Goal: Book appointment/travel/reservation

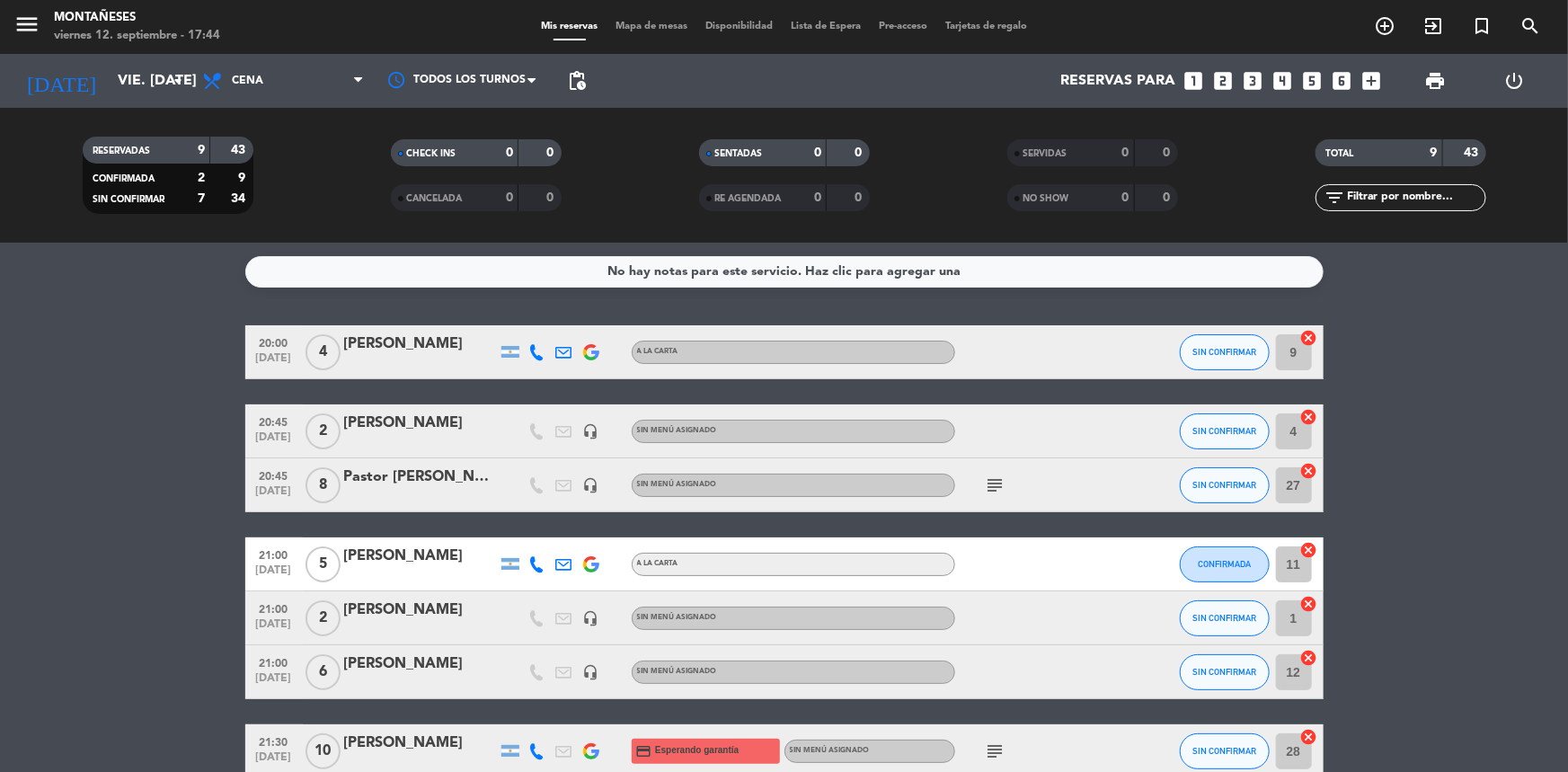
click at [97, 413] on bookings-row "20:00 [DATE] 4 [PERSON_NAME] A [PERSON_NAME] SIN CONFIRMAR 9 cancel 20:45 [DATE…" at bounding box center [784, 606] width 1568 height 561
click at [111, 510] on bookings-row "20:00 [DATE] 4 [PERSON_NAME] A [PERSON_NAME] SIN CONFIRMAR 9 cancel 20:45 [DATE…" at bounding box center [784, 606] width 1568 height 561
click at [1001, 482] on icon "subject" at bounding box center [995, 485] width 22 height 22
click at [1371, 530] on bookings-row "20:00 [DATE] 4 [PERSON_NAME] A [PERSON_NAME] SIN CONFIRMAR 9 cancel 20:45 [DATE…" at bounding box center [784, 606] width 1568 height 561
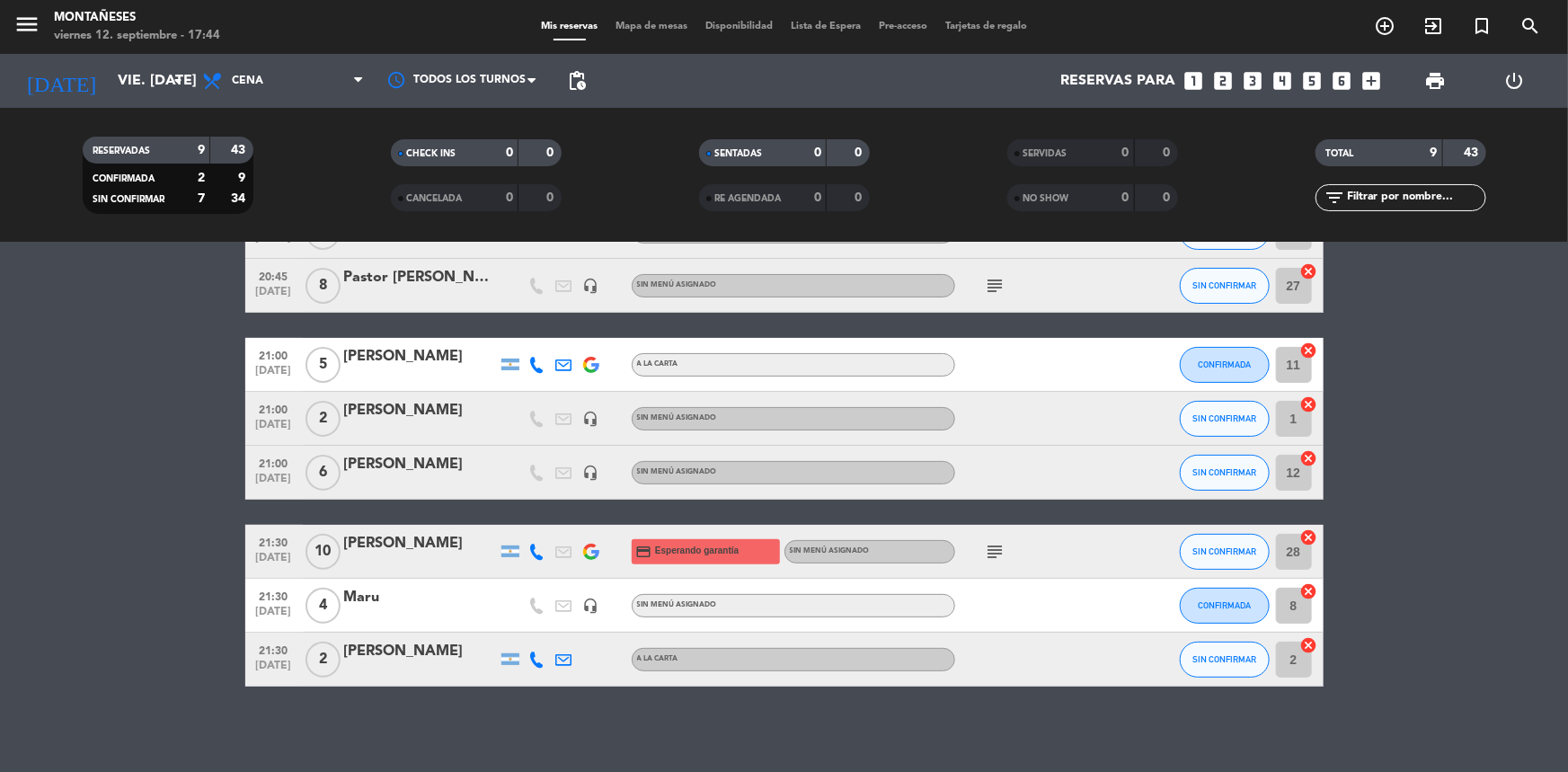
scroll to position [204, 0]
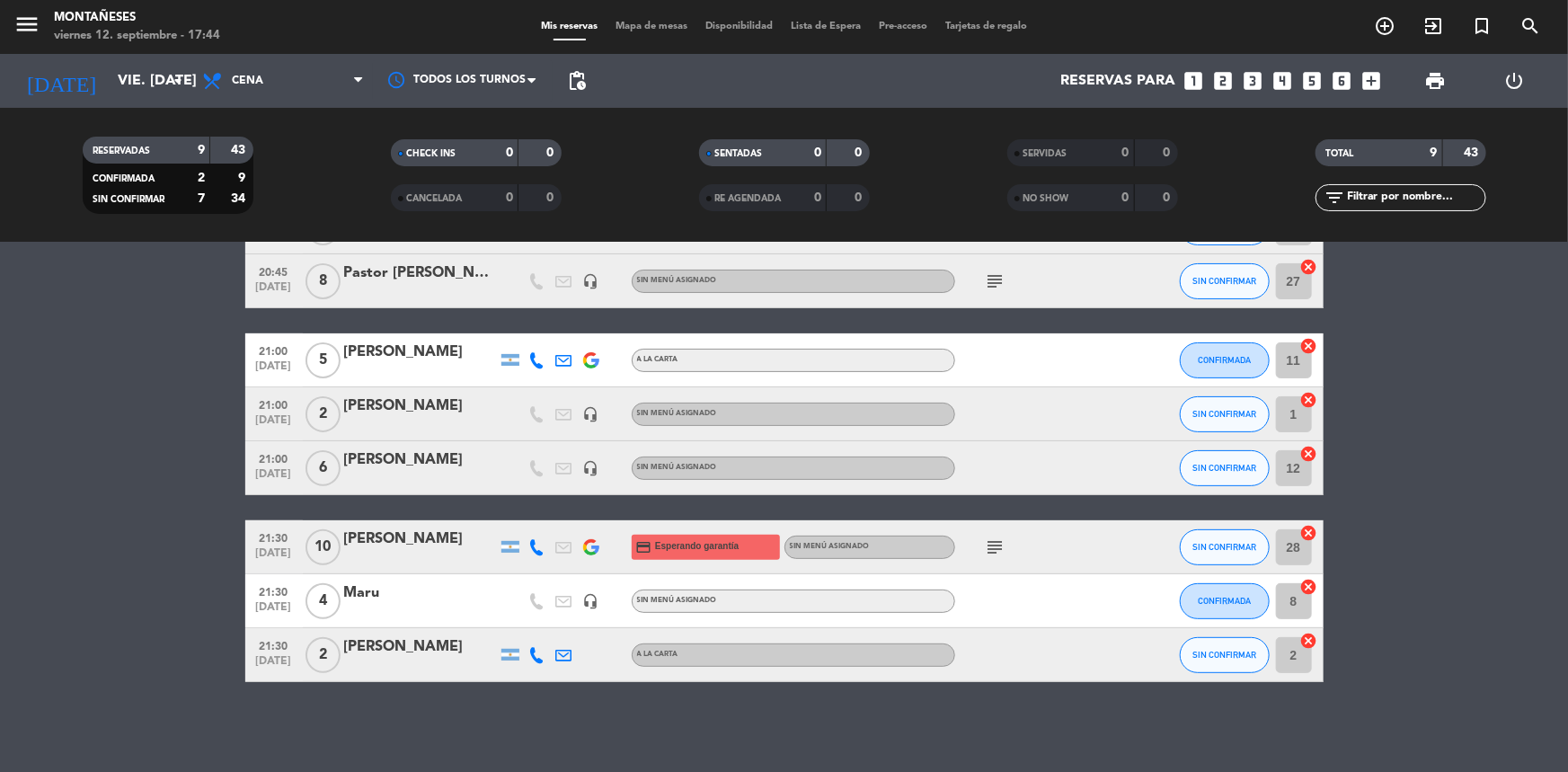
click at [995, 541] on icon "subject" at bounding box center [995, 547] width 22 height 22
drag, startPoint x: 86, startPoint y: 528, endPoint x: 166, endPoint y: 528, distance: 80.0
click at [129, 528] on bookings-row "20:00 [DATE] 4 [PERSON_NAME] A [PERSON_NAME] SIN CONFIRMAR 9 cancel 20:45 [DATE…" at bounding box center [784, 402] width 1568 height 561
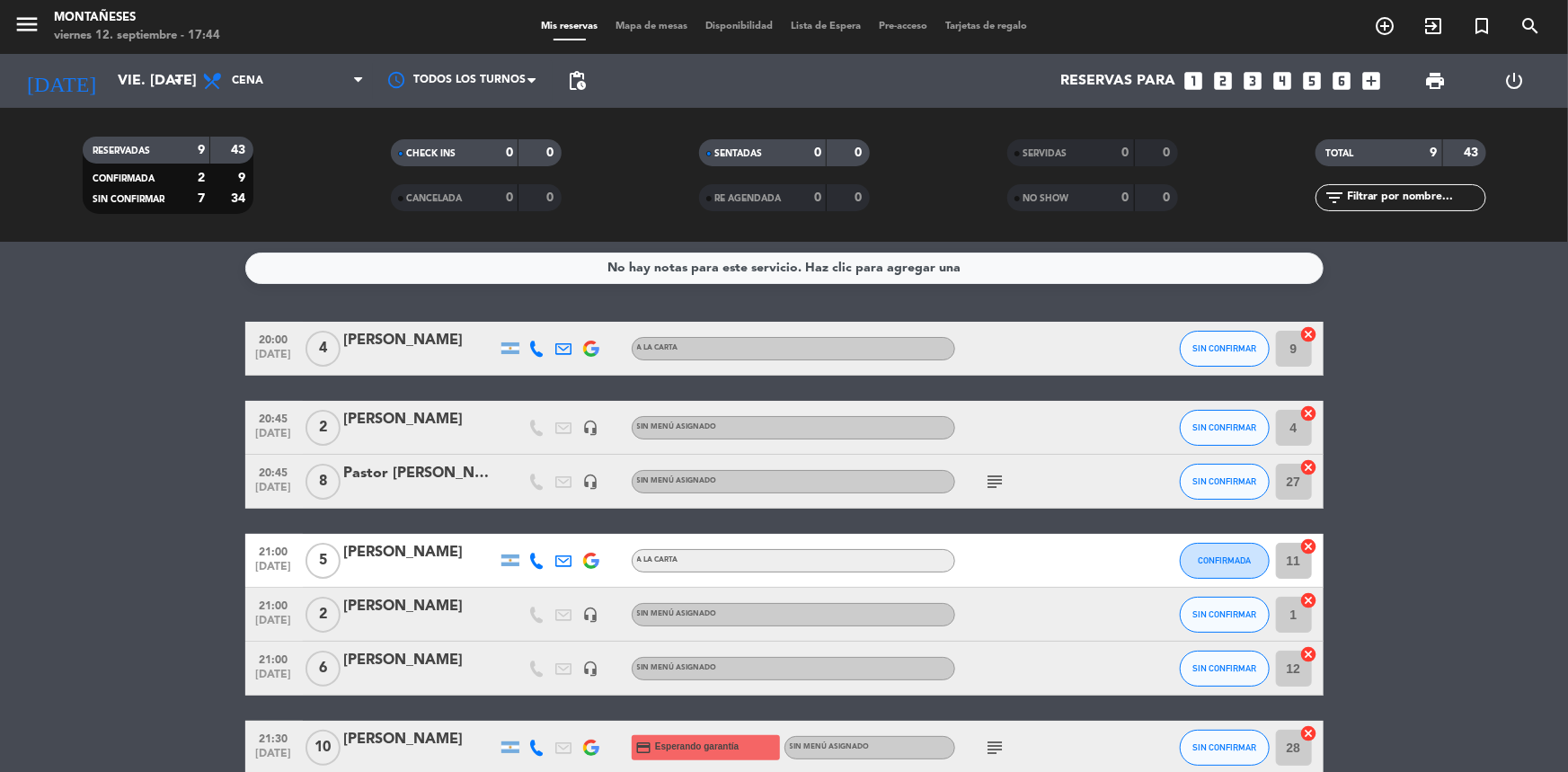
scroll to position [0, 0]
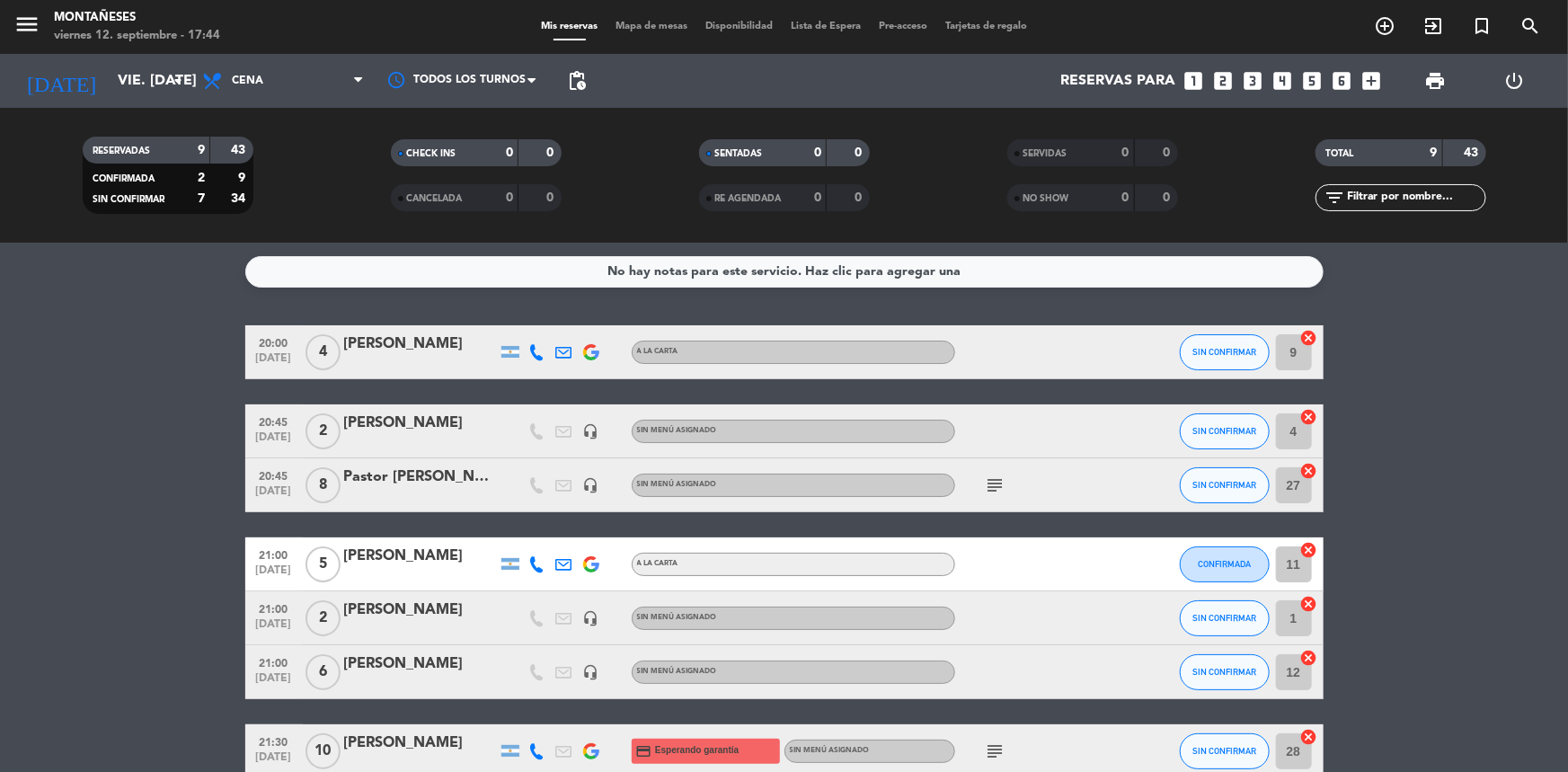
click at [351, 667] on div "[PERSON_NAME]" at bounding box center [420, 664] width 152 height 23
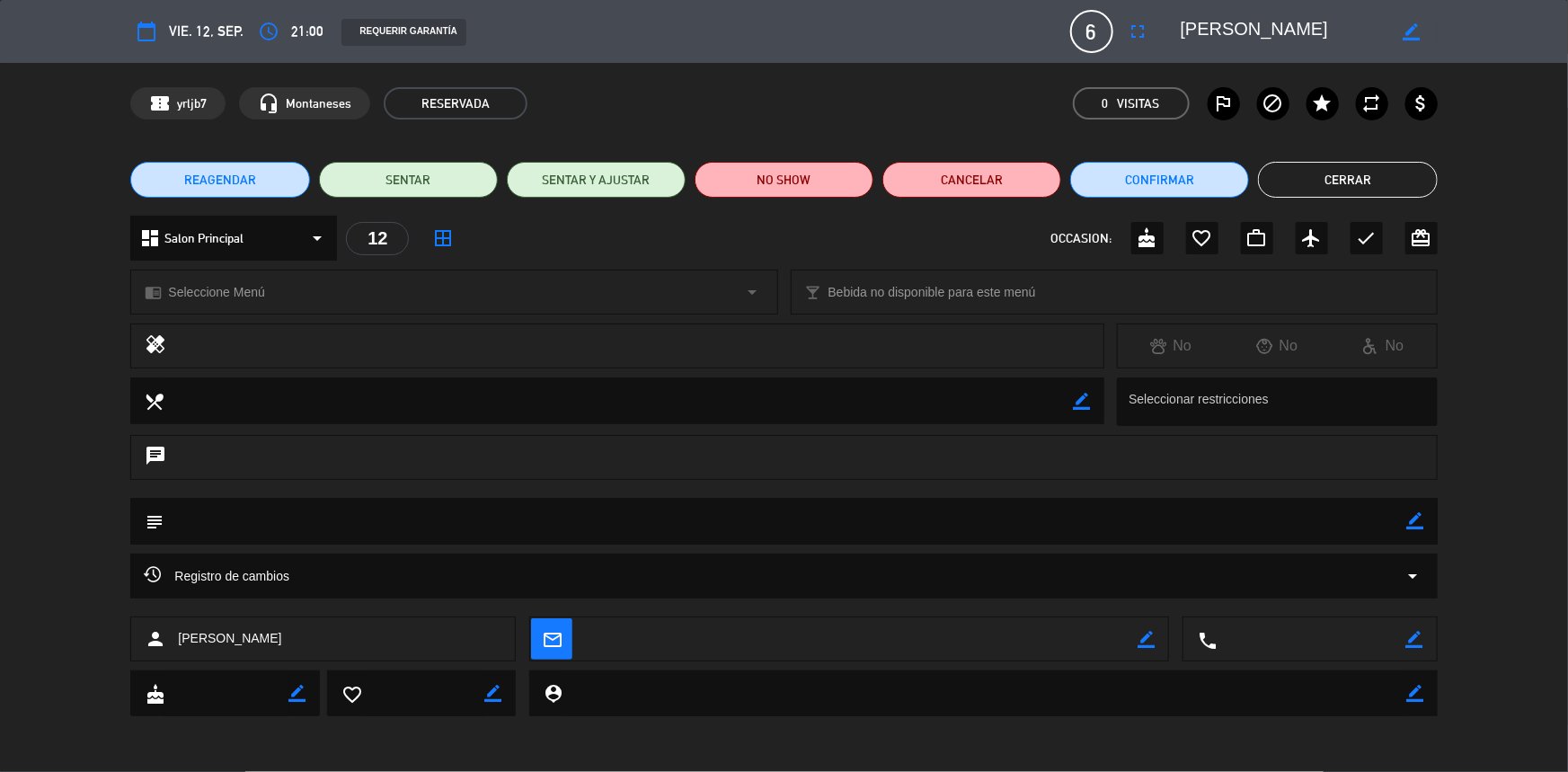
click at [1362, 175] on button "Cerrar" at bounding box center [1347, 179] width 179 height 36
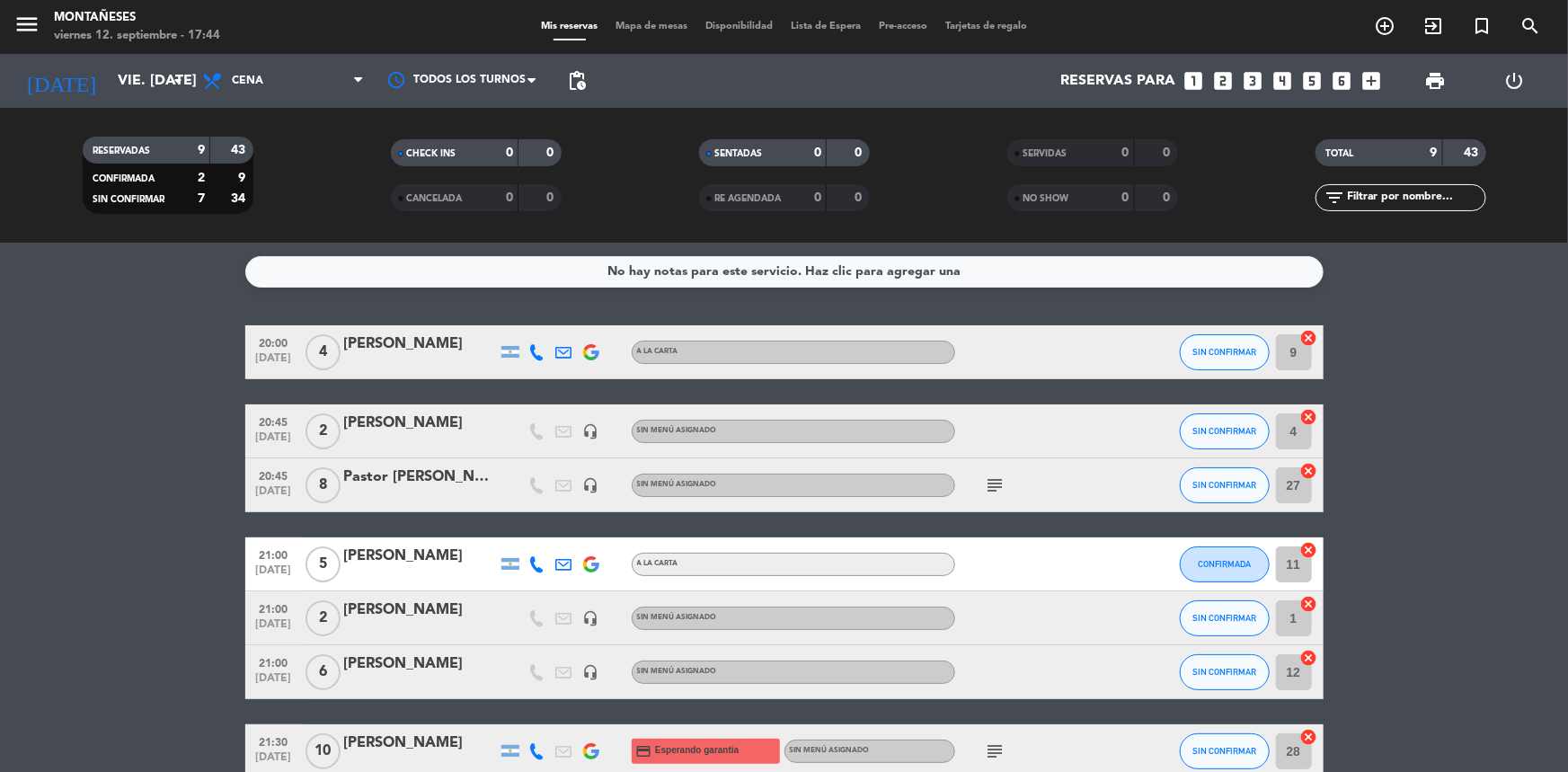
drag, startPoint x: 32, startPoint y: 566, endPoint x: 30, endPoint y: 586, distance: 20.1
click at [32, 578] on bookings-row "20:00 [DATE] 4 [PERSON_NAME] A [PERSON_NAME] SIN CONFIRMAR 9 cancel 20:45 [DATE…" at bounding box center [784, 606] width 1568 height 561
click at [69, 584] on bookings-row "20:00 [DATE] 4 [PERSON_NAME] A [PERSON_NAME] SIN CONFIRMAR 9 cancel 20:45 [DATE…" at bounding box center [784, 606] width 1568 height 561
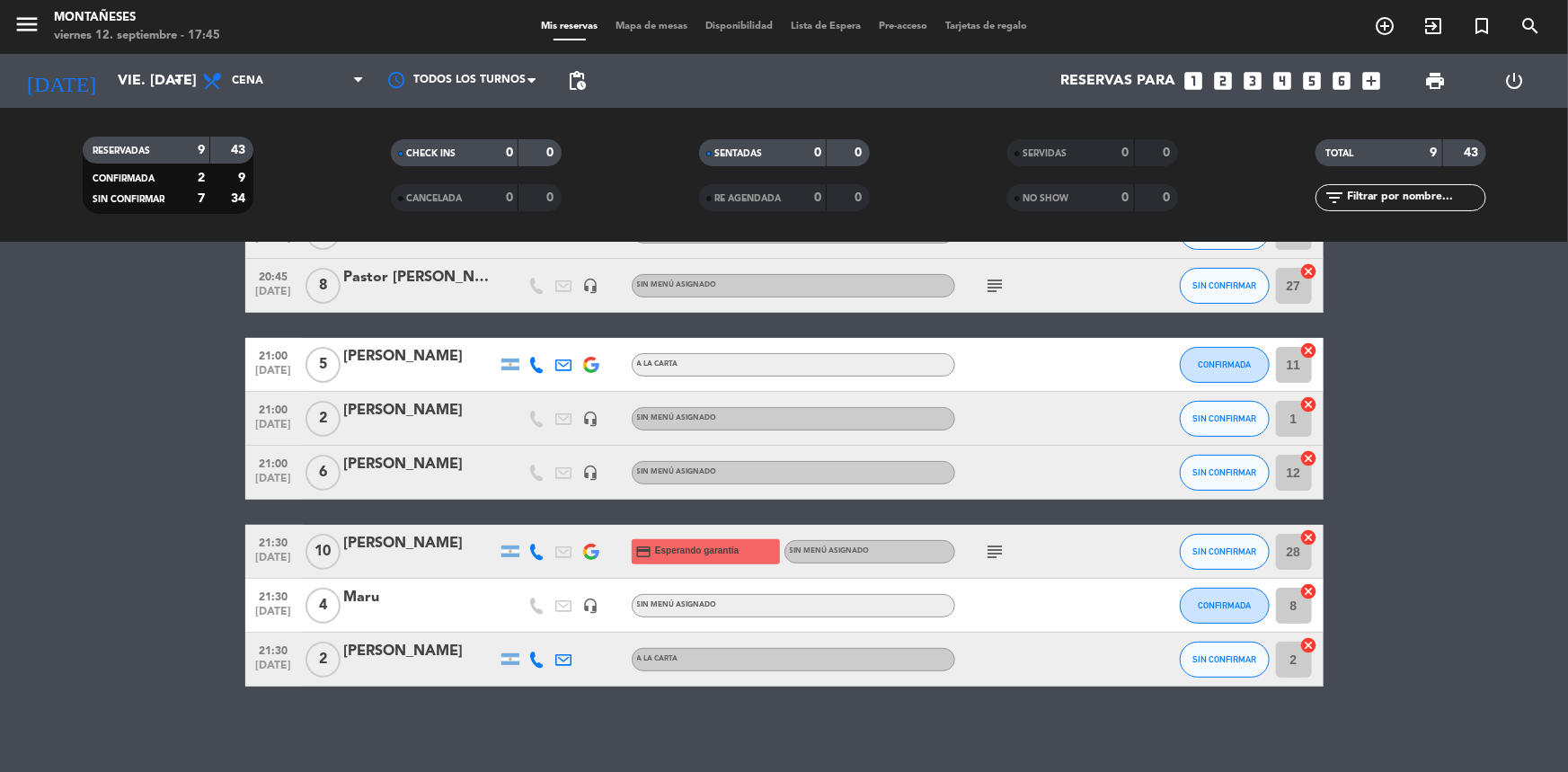
scroll to position [204, 0]
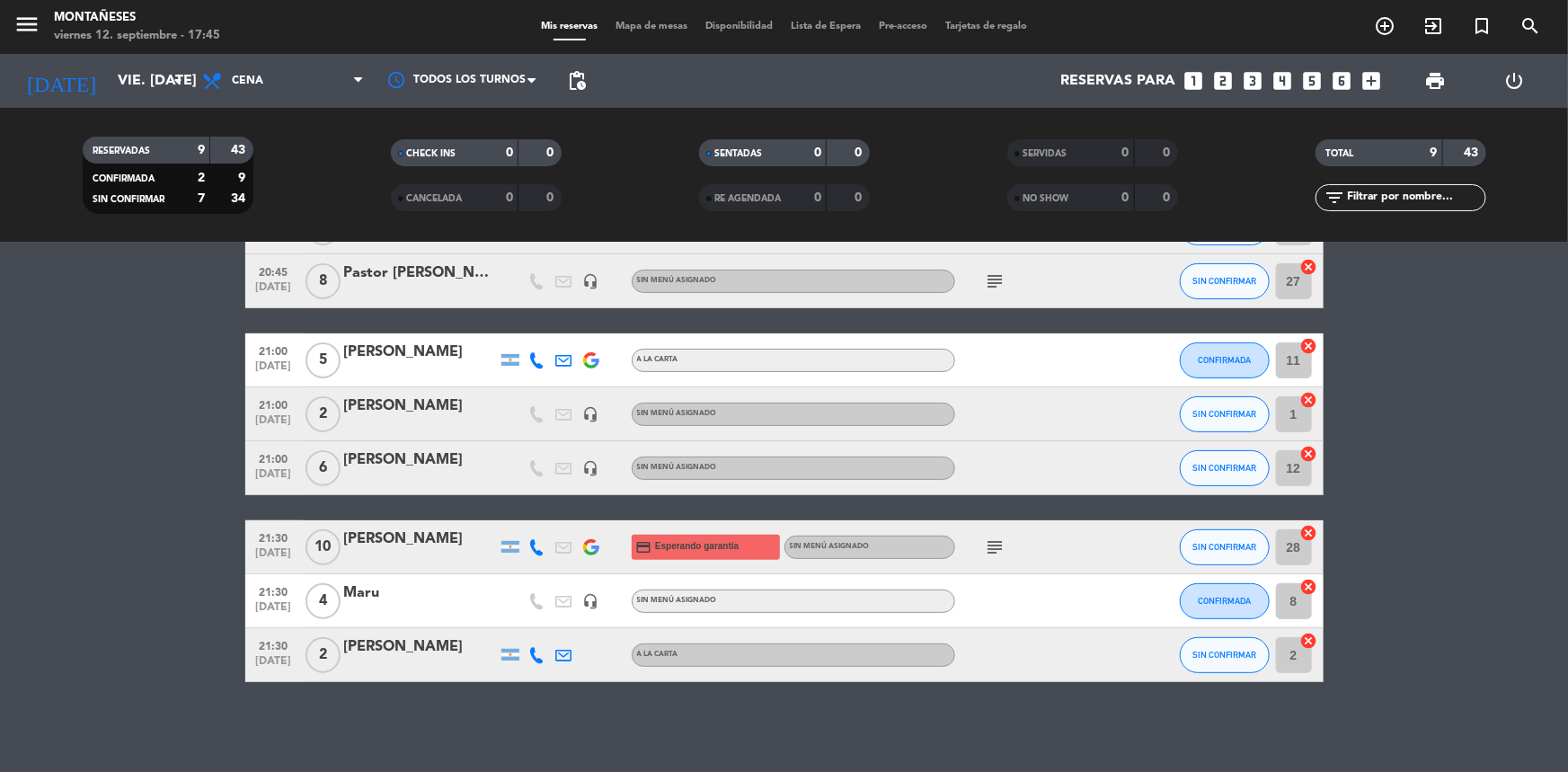
click at [226, 544] on bookings-row "20:00 [DATE] 4 [PERSON_NAME] A [PERSON_NAME] SIN CONFIRMAR 9 cancel 20:45 [DATE…" at bounding box center [784, 402] width 1568 height 561
click at [1227, 81] on icon "looks_two" at bounding box center [1223, 81] width 23 height 23
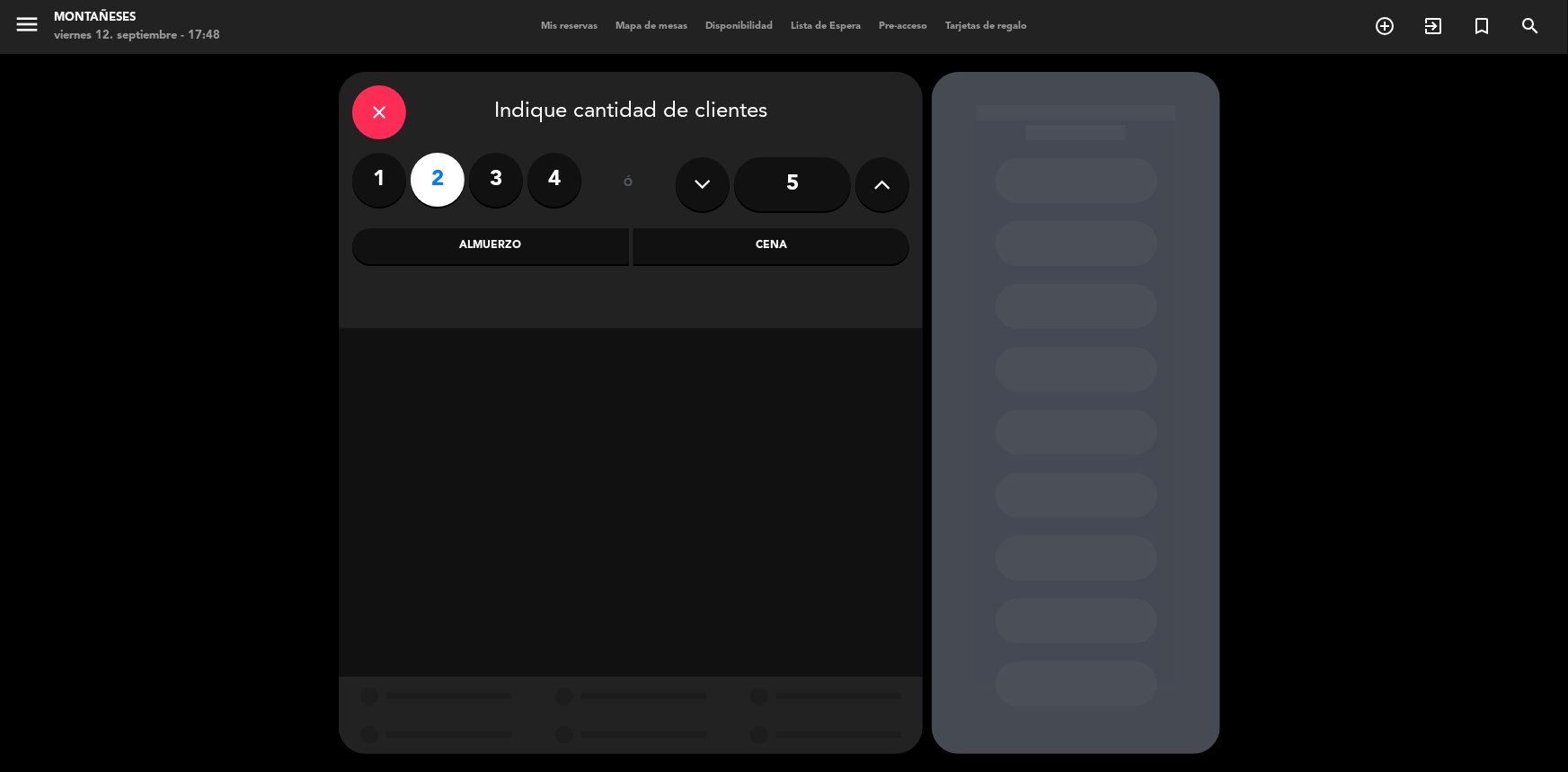
click at [784, 235] on div "Cena" at bounding box center [771, 246] width 277 height 36
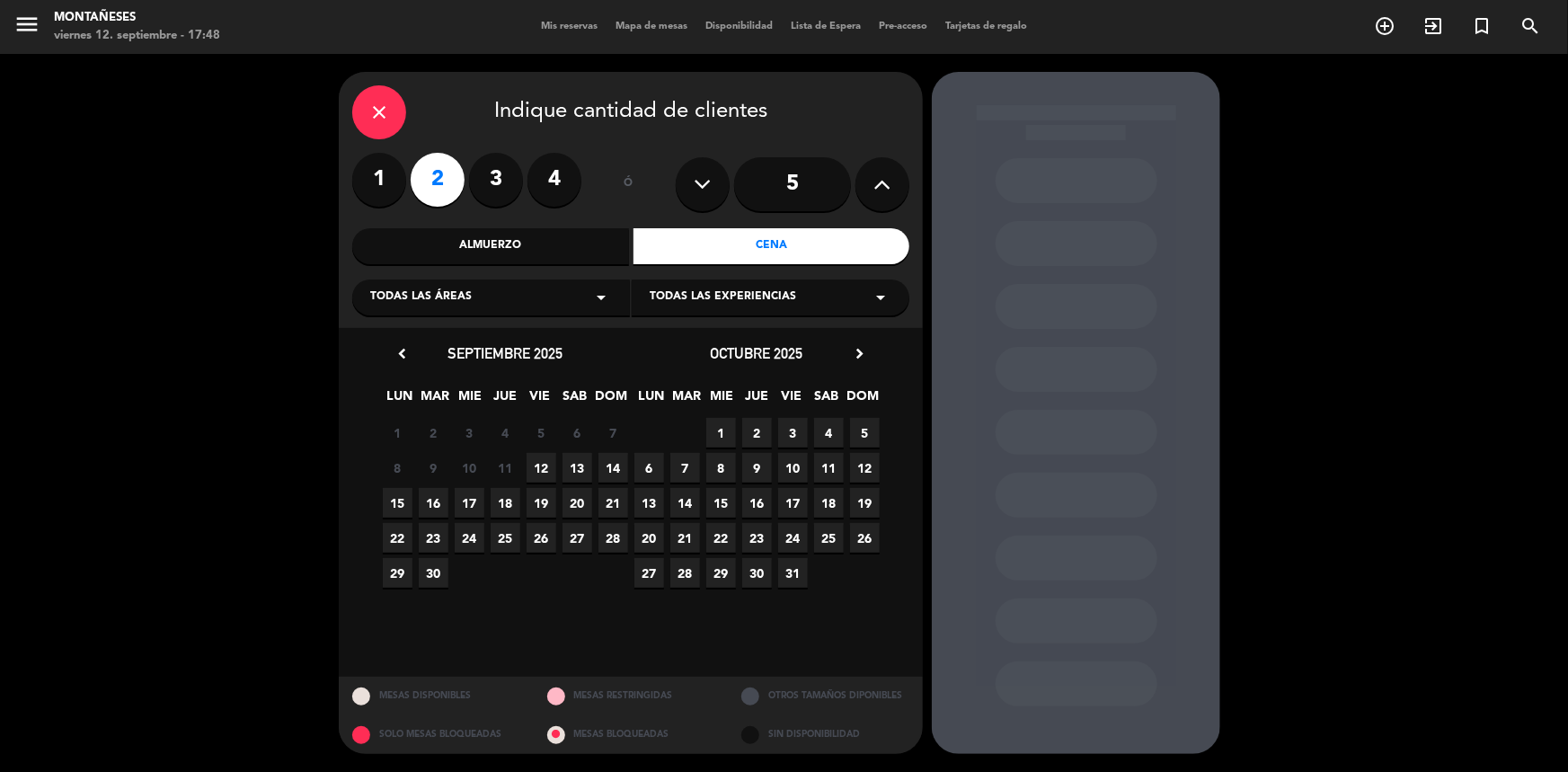
click at [543, 471] on span "12" at bounding box center [541, 467] width 30 height 30
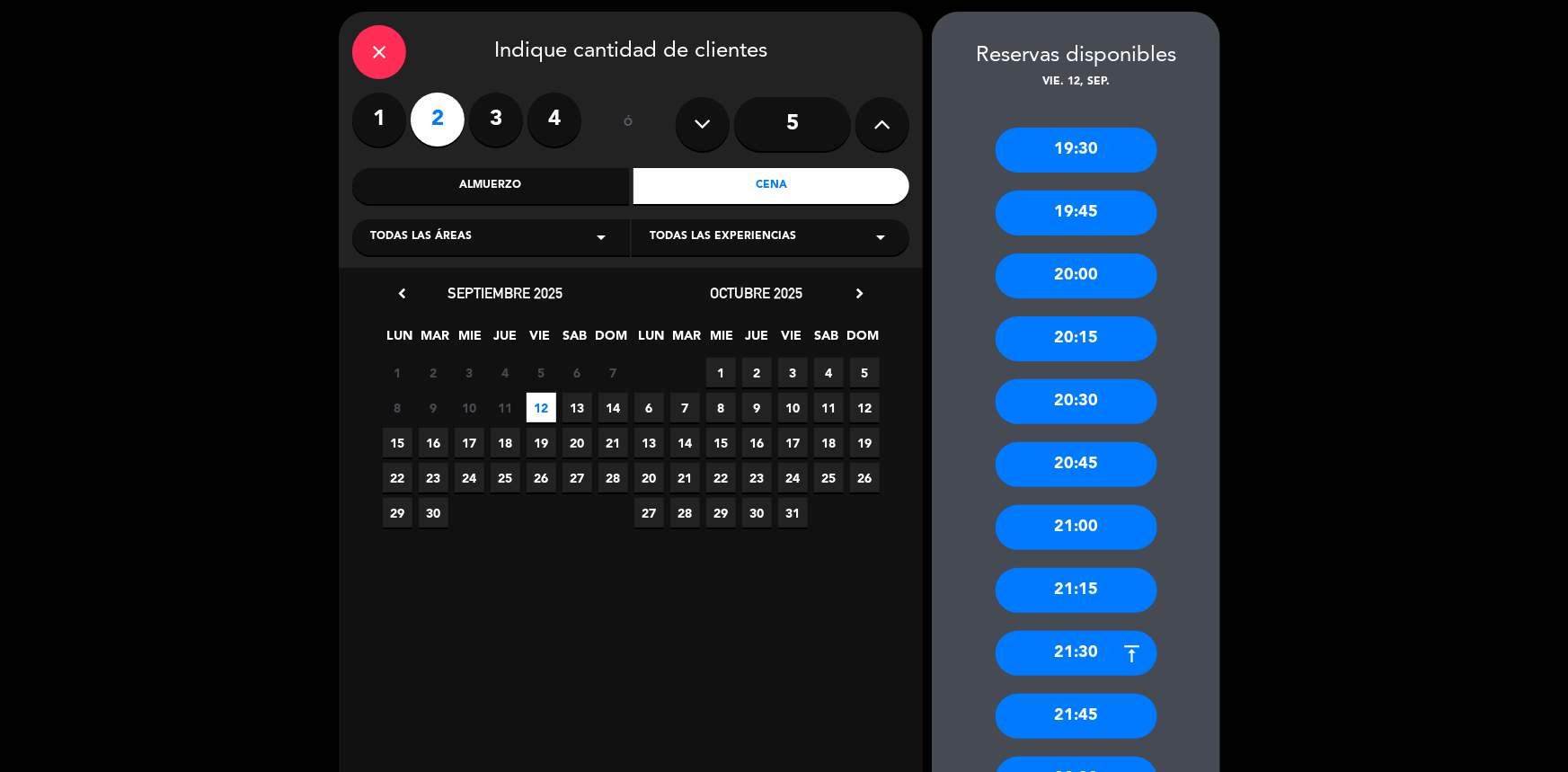
scroll to position [162, 0]
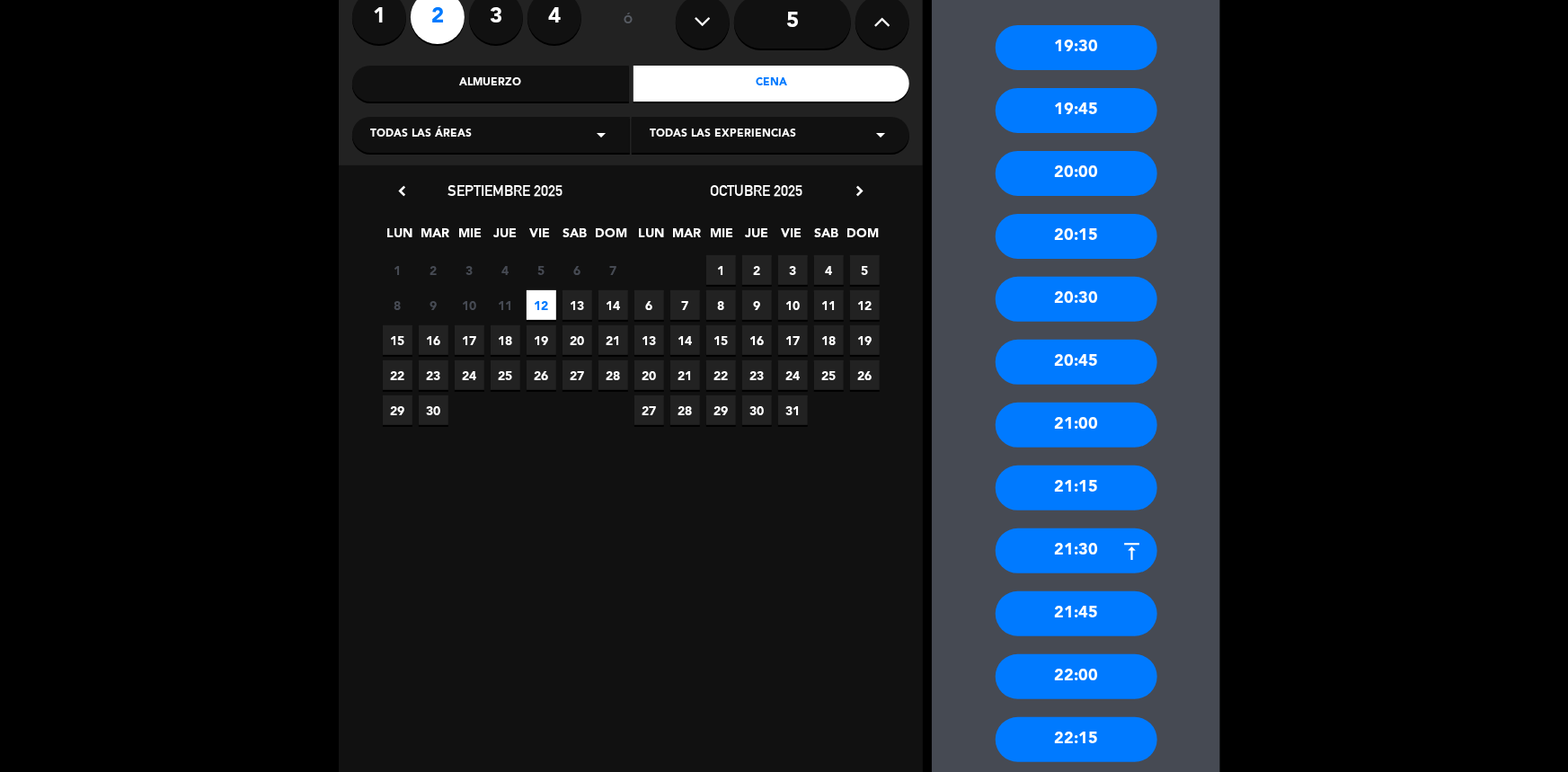
click at [1047, 677] on div "22:00" at bounding box center [1076, 676] width 161 height 45
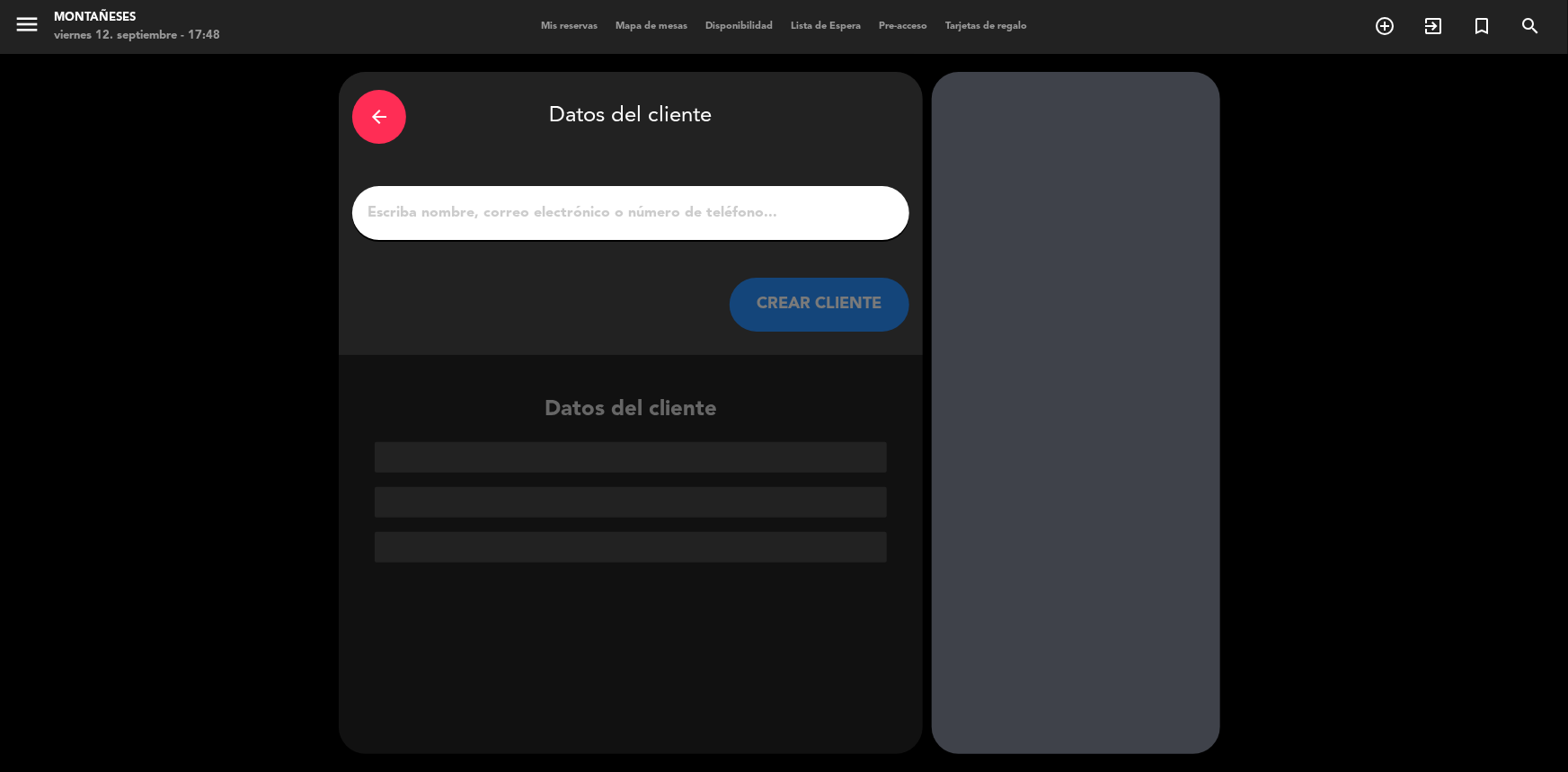
scroll to position [0, 0]
click at [418, 208] on input "1" at bounding box center [631, 213] width 530 height 25
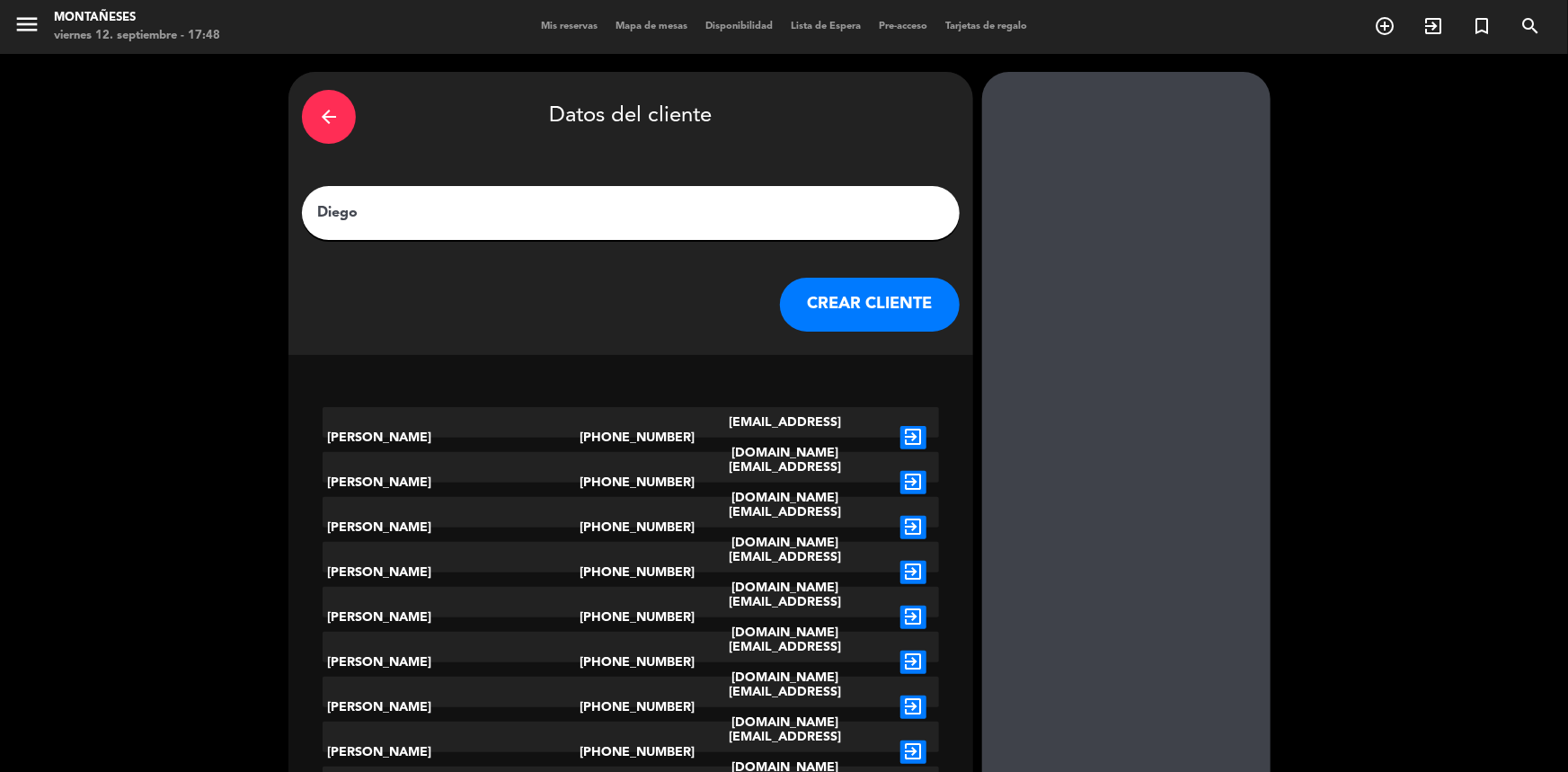
type input "Diego"
click at [797, 311] on button "CREAR CLIENTE" at bounding box center [869, 305] width 179 height 54
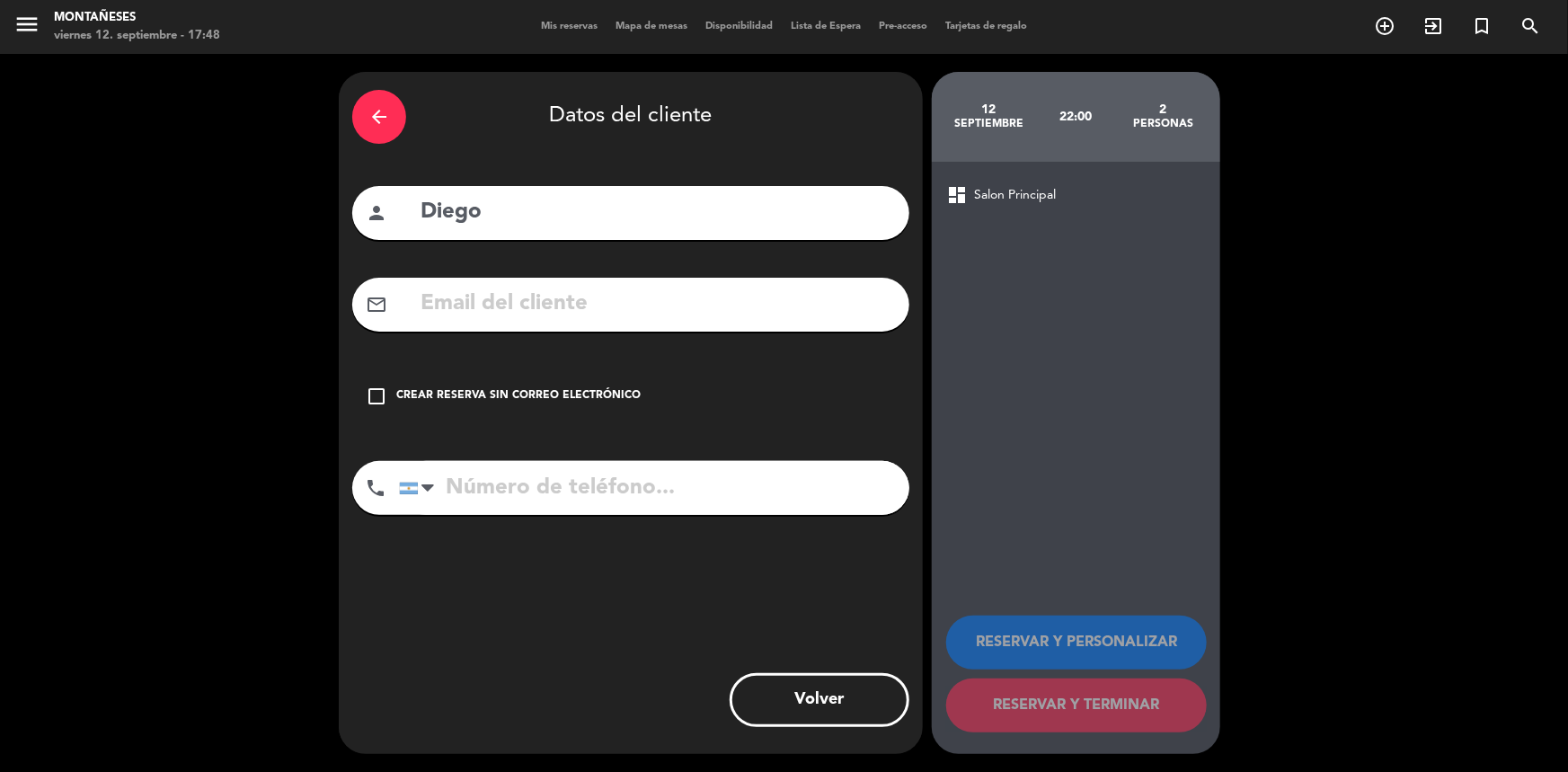
click at [420, 383] on div "check_box_outline_blank Crear reserva sin correo electrónico" at bounding box center [631, 396] width 557 height 54
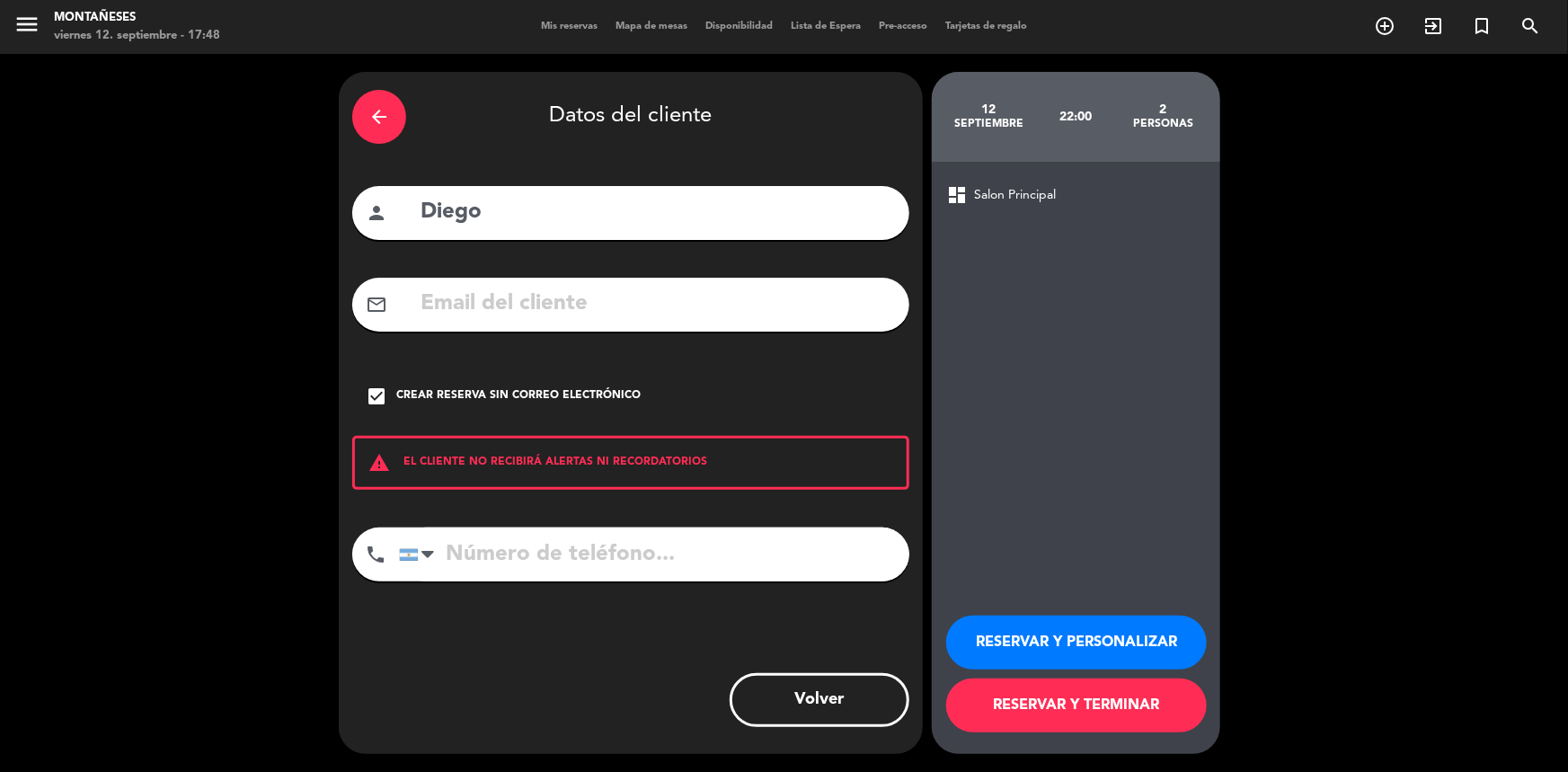
click at [1064, 701] on button "RESERVAR Y TERMINAR" at bounding box center [1076, 705] width 261 height 54
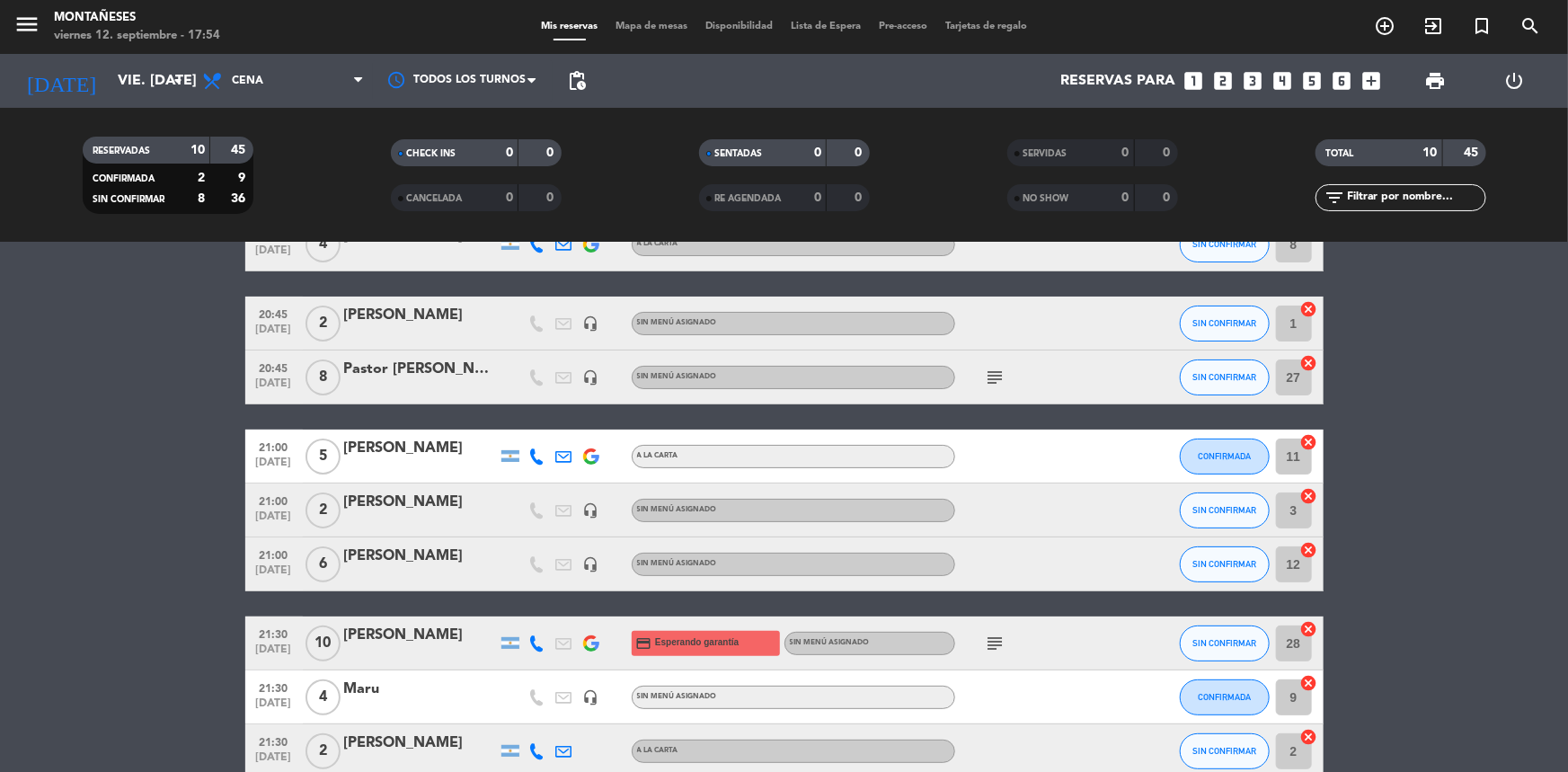
scroll to position [81, 0]
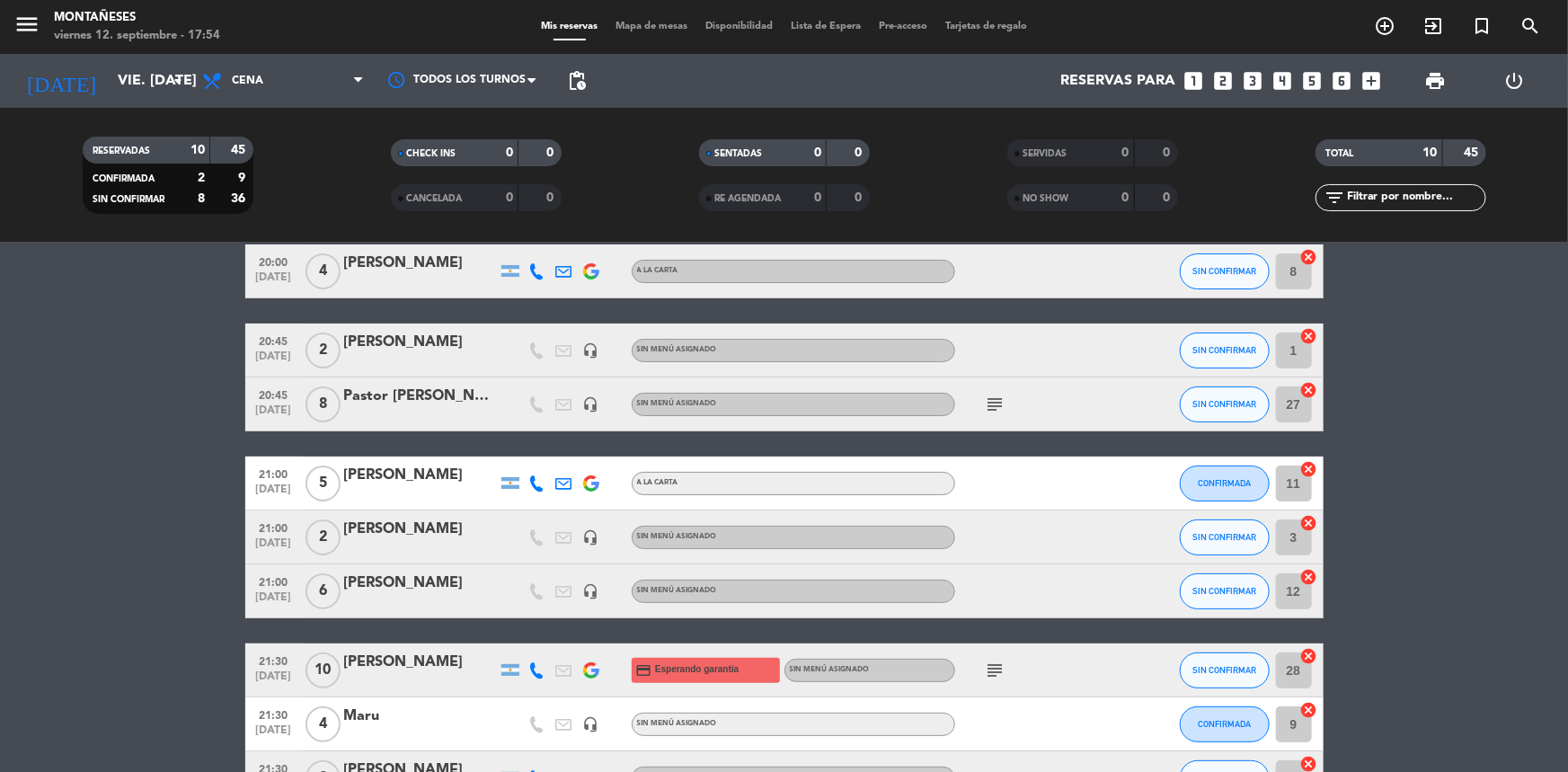
click at [1000, 662] on icon "subject" at bounding box center [995, 670] width 22 height 22
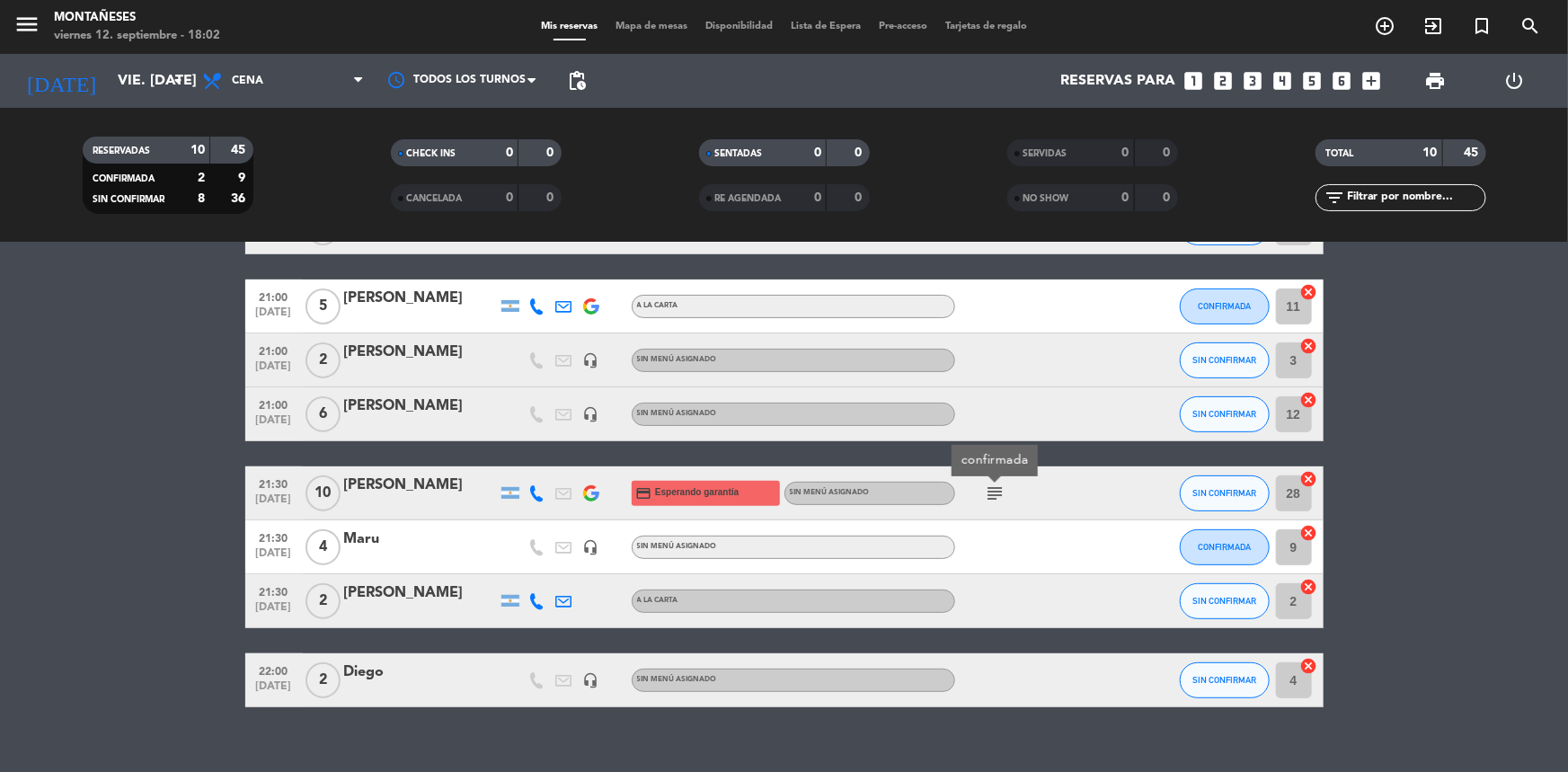
scroll to position [282, 0]
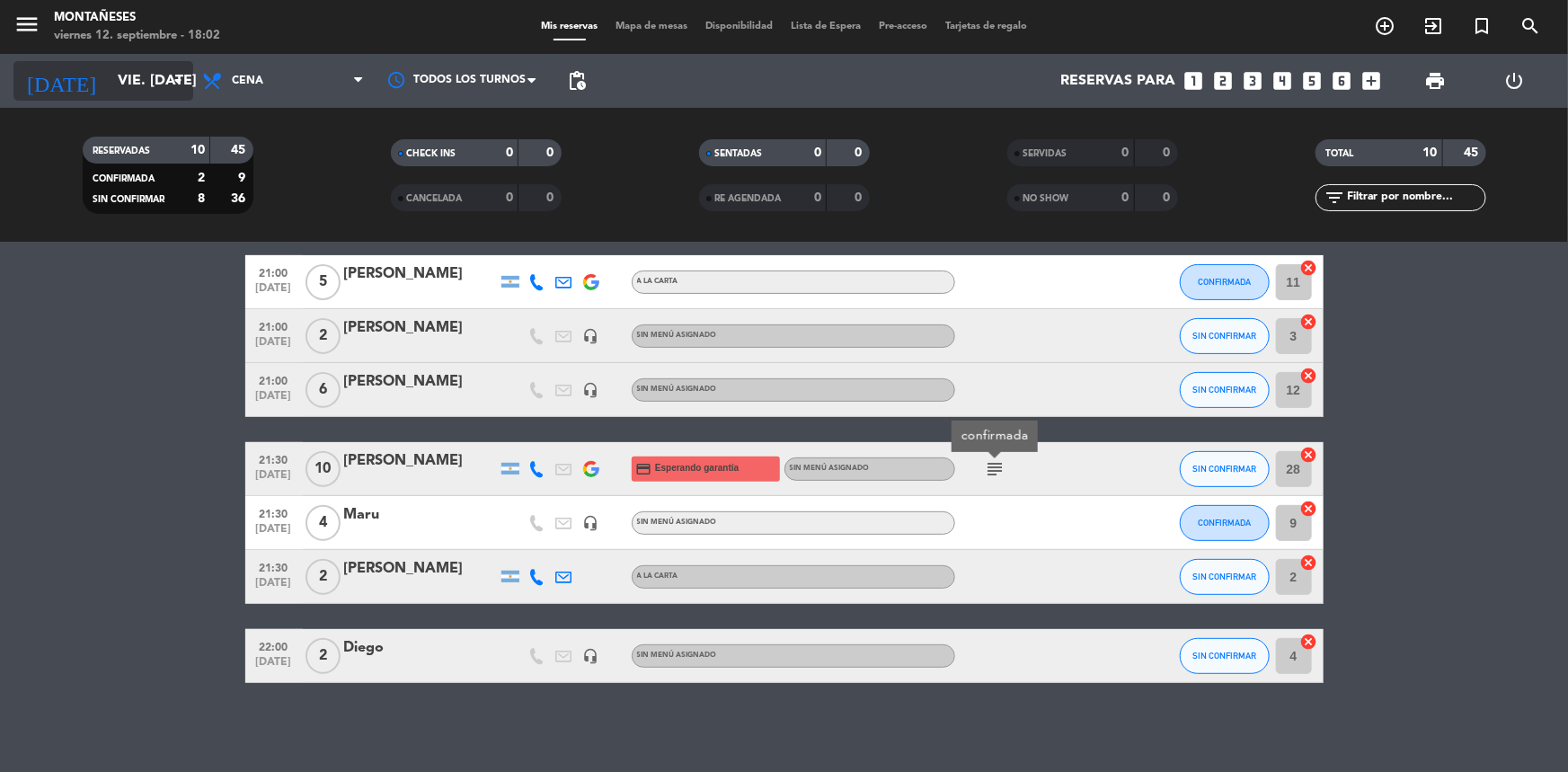
click at [174, 89] on icon "arrow_drop_down" at bounding box center [178, 81] width 22 height 22
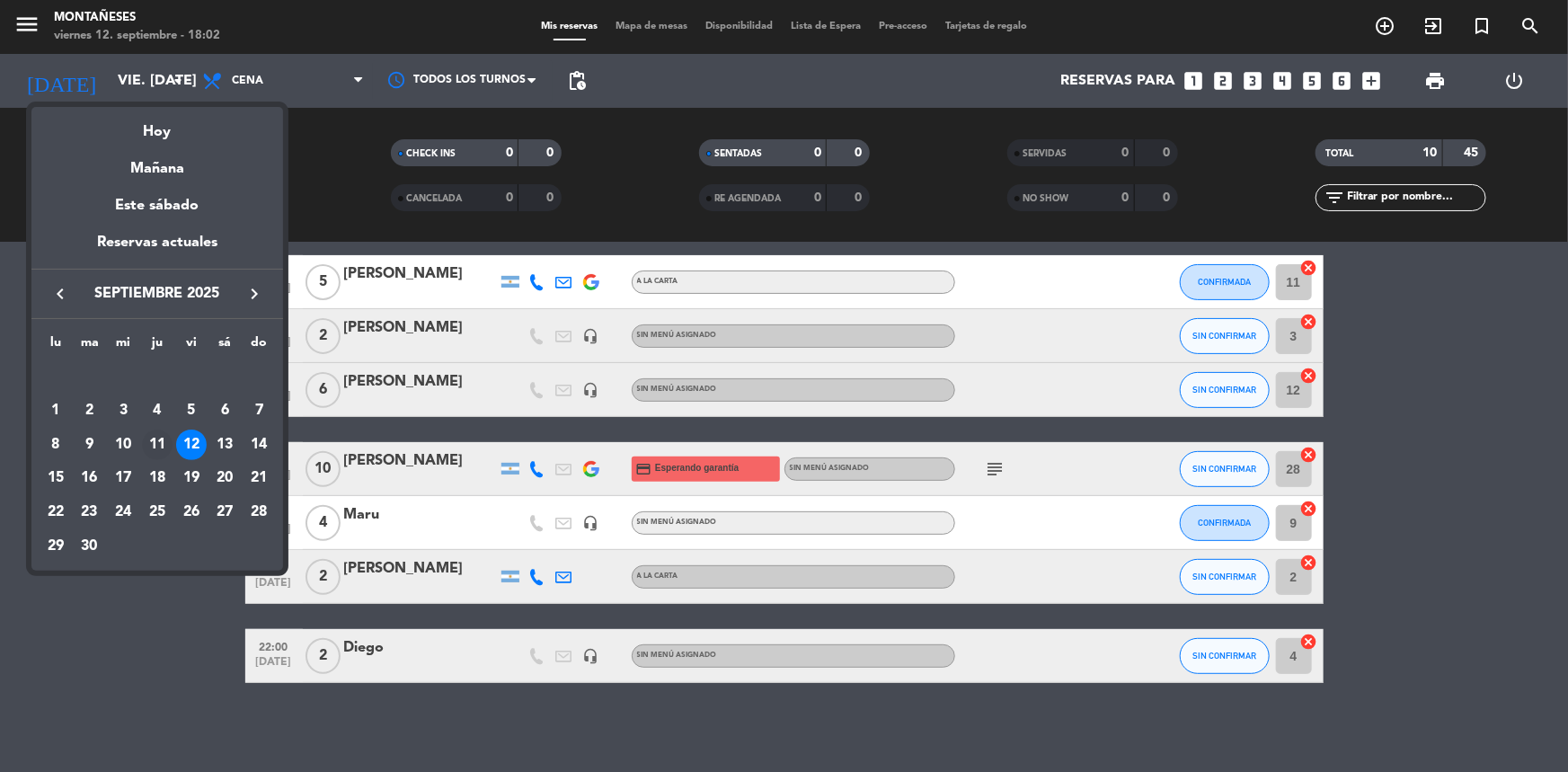
click at [164, 445] on div "11" at bounding box center [157, 445] width 31 height 31
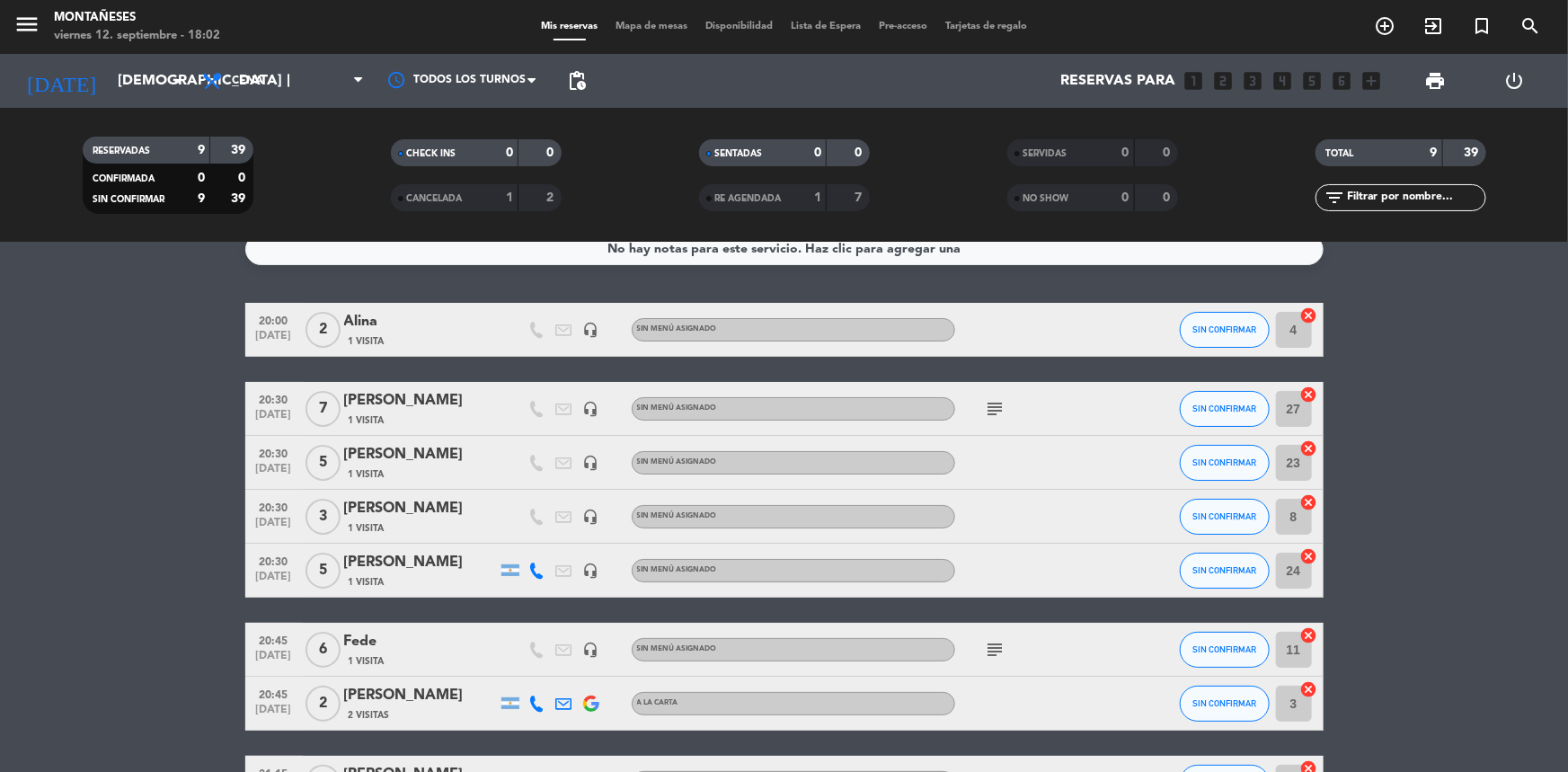
scroll to position [0, 0]
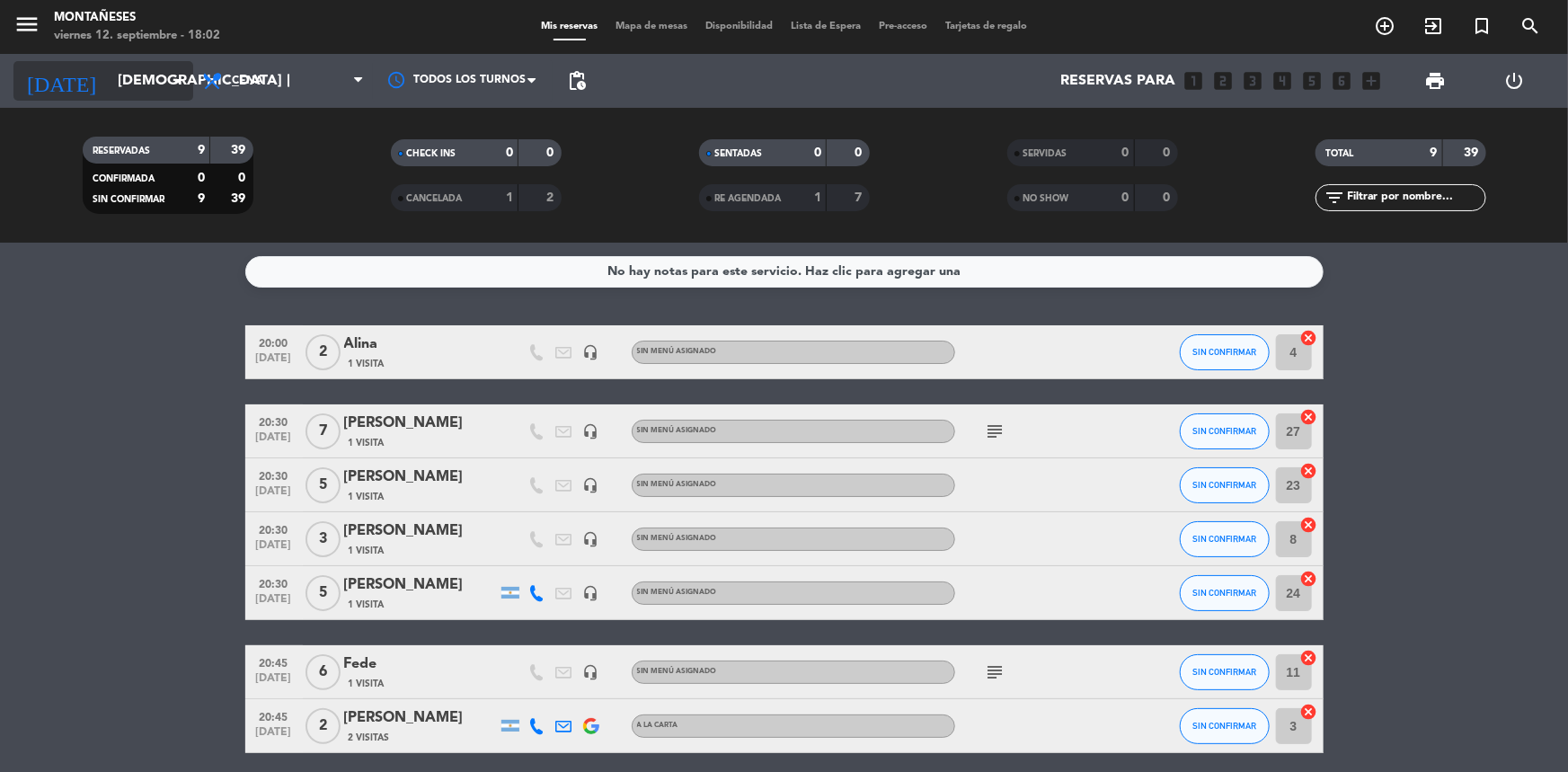
click at [172, 90] on icon "arrow_drop_down" at bounding box center [178, 81] width 22 height 22
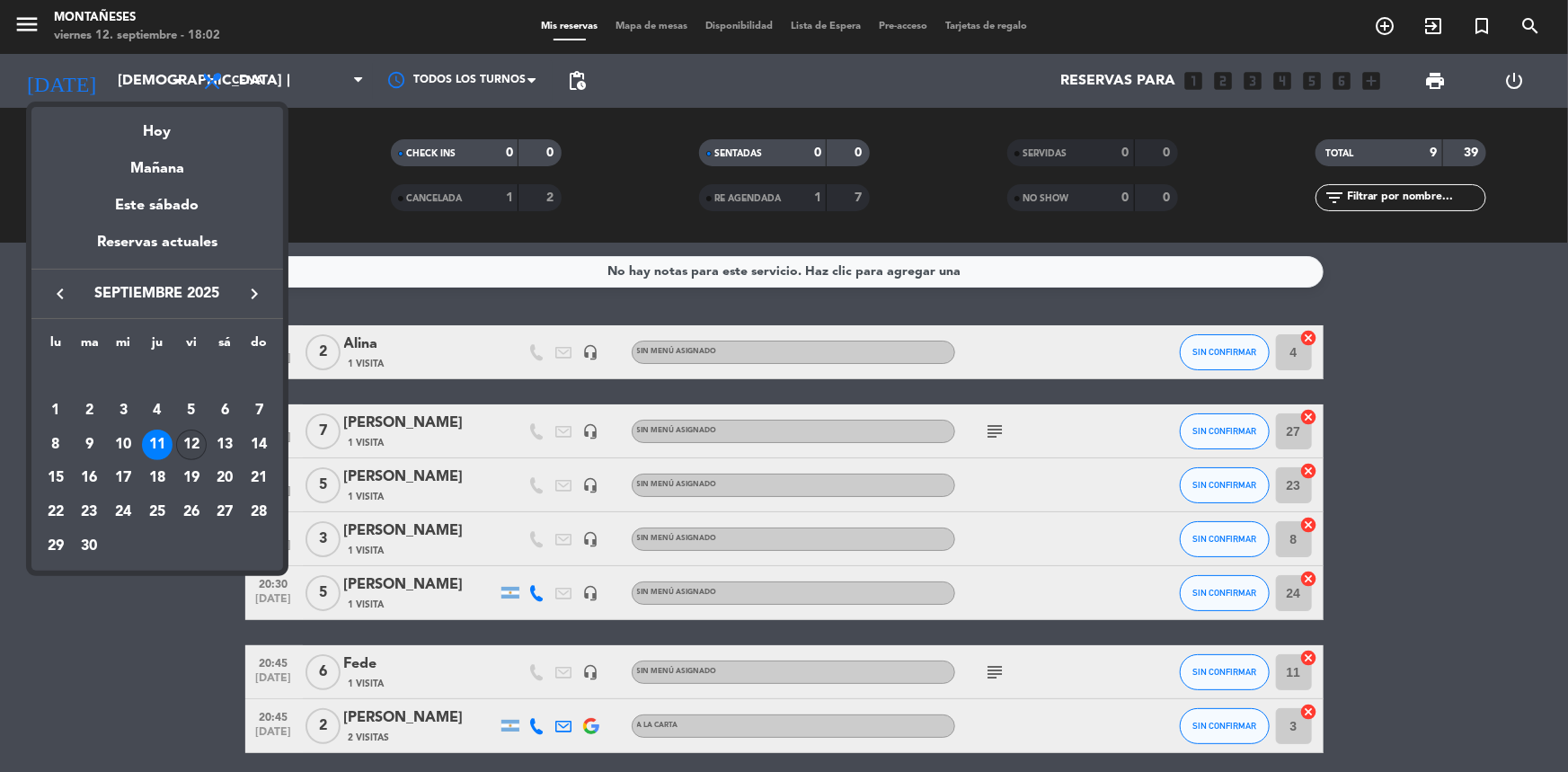
click at [197, 437] on div "12" at bounding box center [191, 445] width 31 height 31
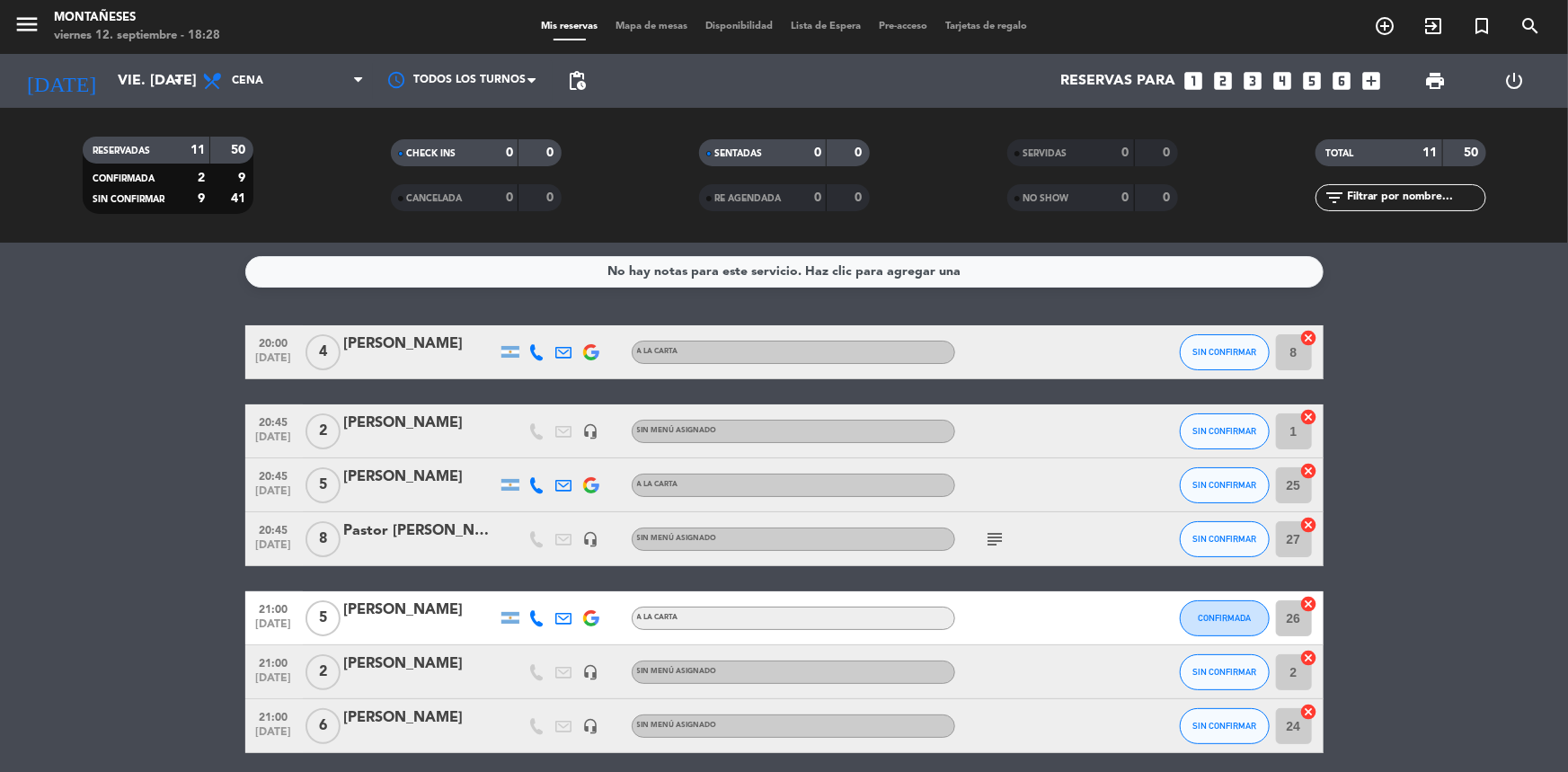
click at [92, 513] on bookings-row "20:00 [DATE] 4 [PERSON_NAME] A [PERSON_NAME] SIN CONFIRMAR 8 cancel 20:45 [DATE…" at bounding box center [784, 672] width 1568 height 694
click at [74, 457] on bookings-row "20:00 [DATE] 4 [PERSON_NAME] A [PERSON_NAME] SIN CONFIRMAR 8 cancel 20:45 [DATE…" at bounding box center [784, 672] width 1568 height 694
click at [85, 415] on bookings-row "20:00 [DATE] 4 [PERSON_NAME] A [PERSON_NAME] SIN CONFIRMAR 8 cancel 20:45 [DATE…" at bounding box center [784, 672] width 1568 height 694
click at [102, 100] on div "[DATE] vie. [DATE] arrow_drop_down" at bounding box center [103, 81] width 179 height 40
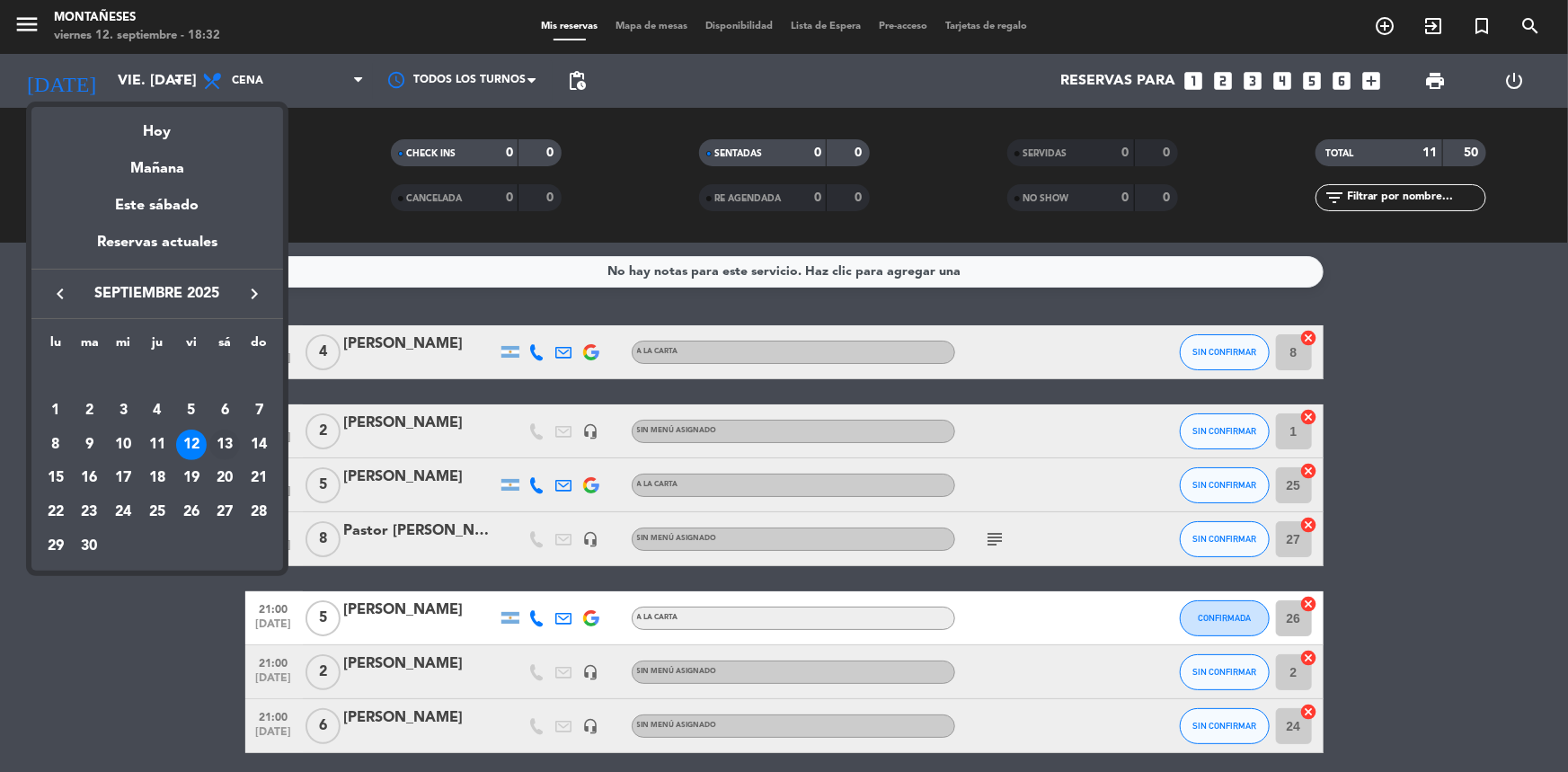
click at [225, 434] on div "13" at bounding box center [225, 445] width 31 height 31
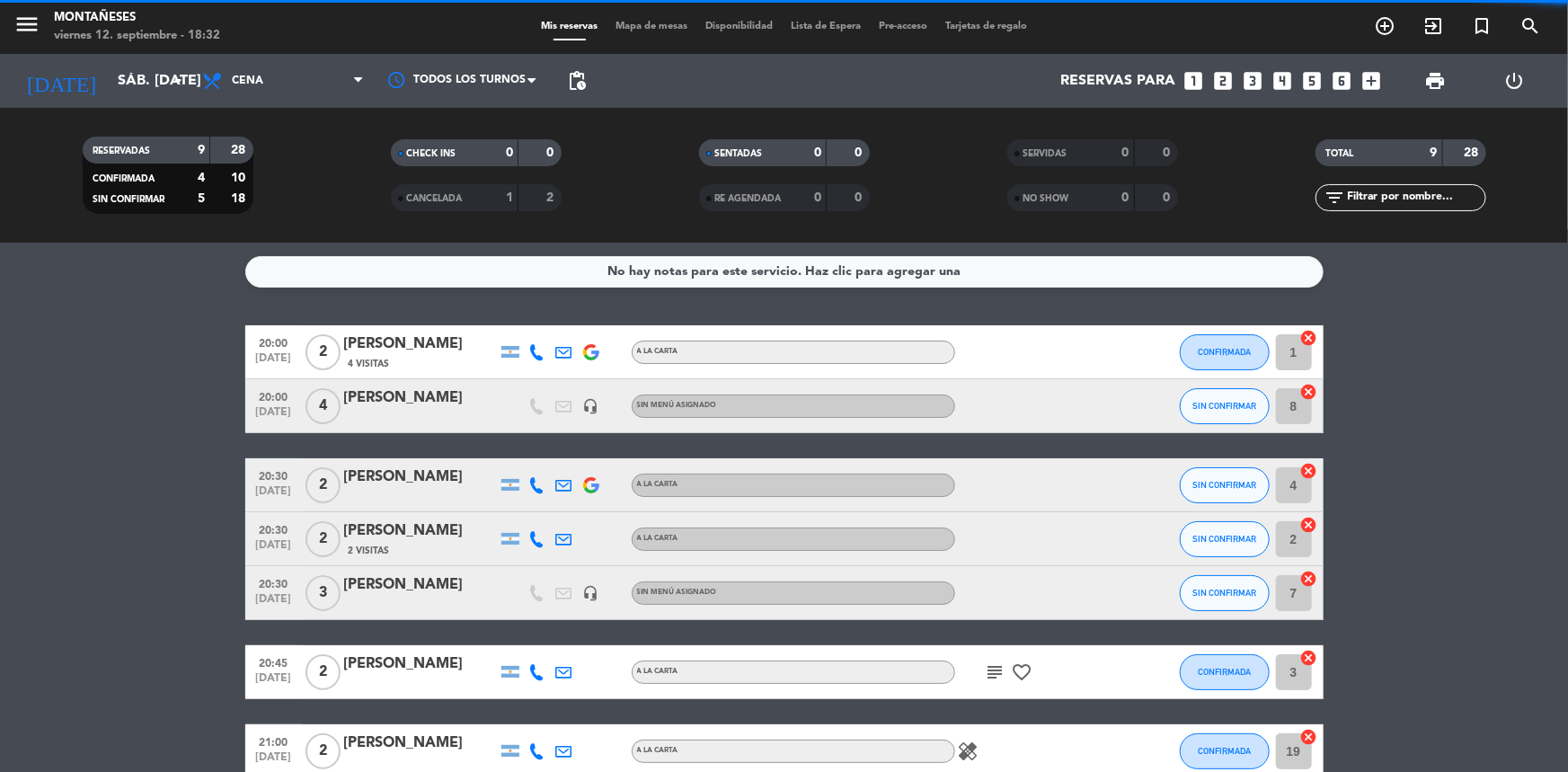
click at [280, 93] on span "Cena" at bounding box center [282, 81] width 179 height 40
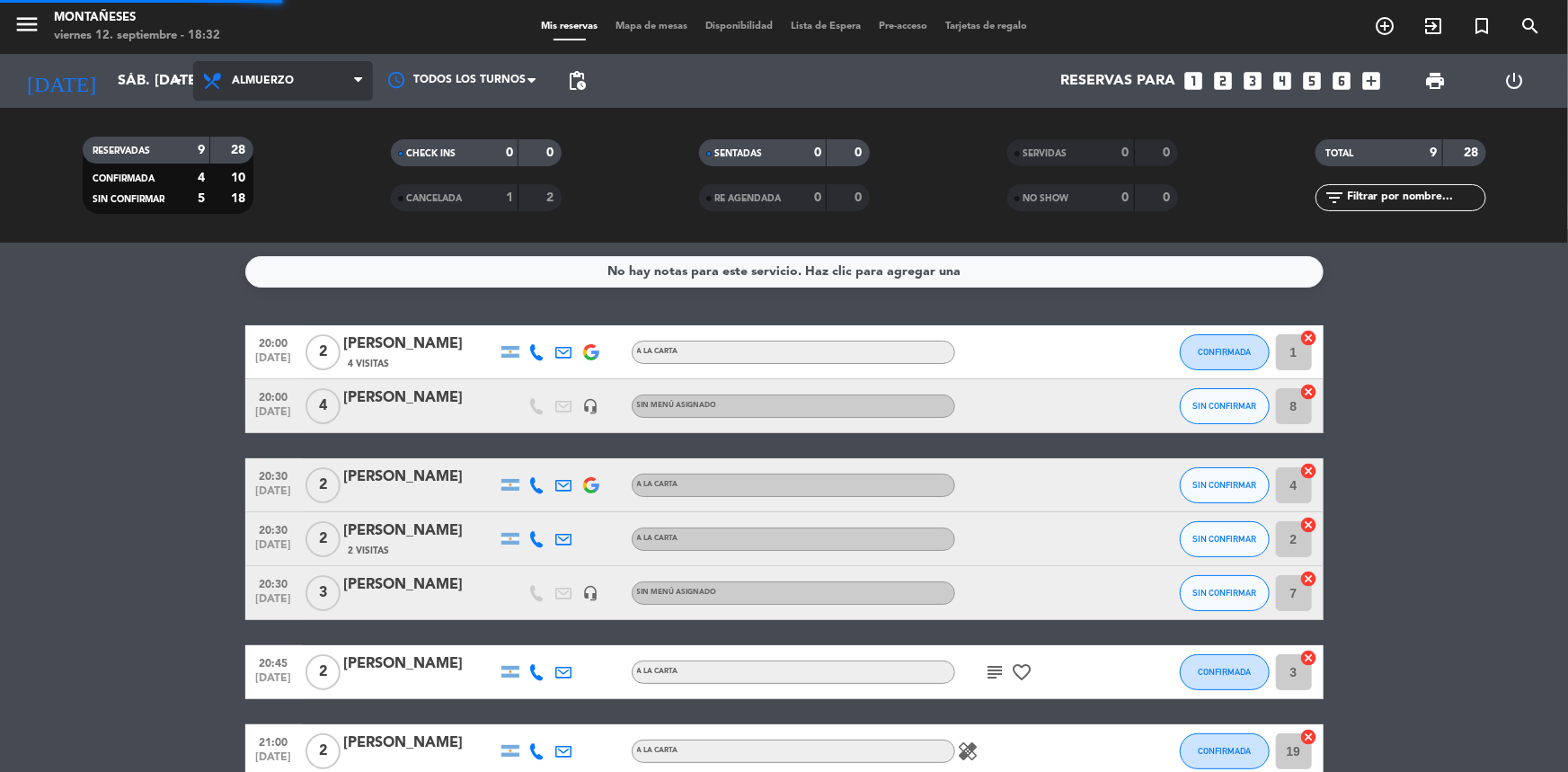
click at [307, 159] on div "menu Montañeses viernes 12. septiembre - 18:32 Mis reservas Mapa de mesas Dispo…" at bounding box center [784, 121] width 1568 height 243
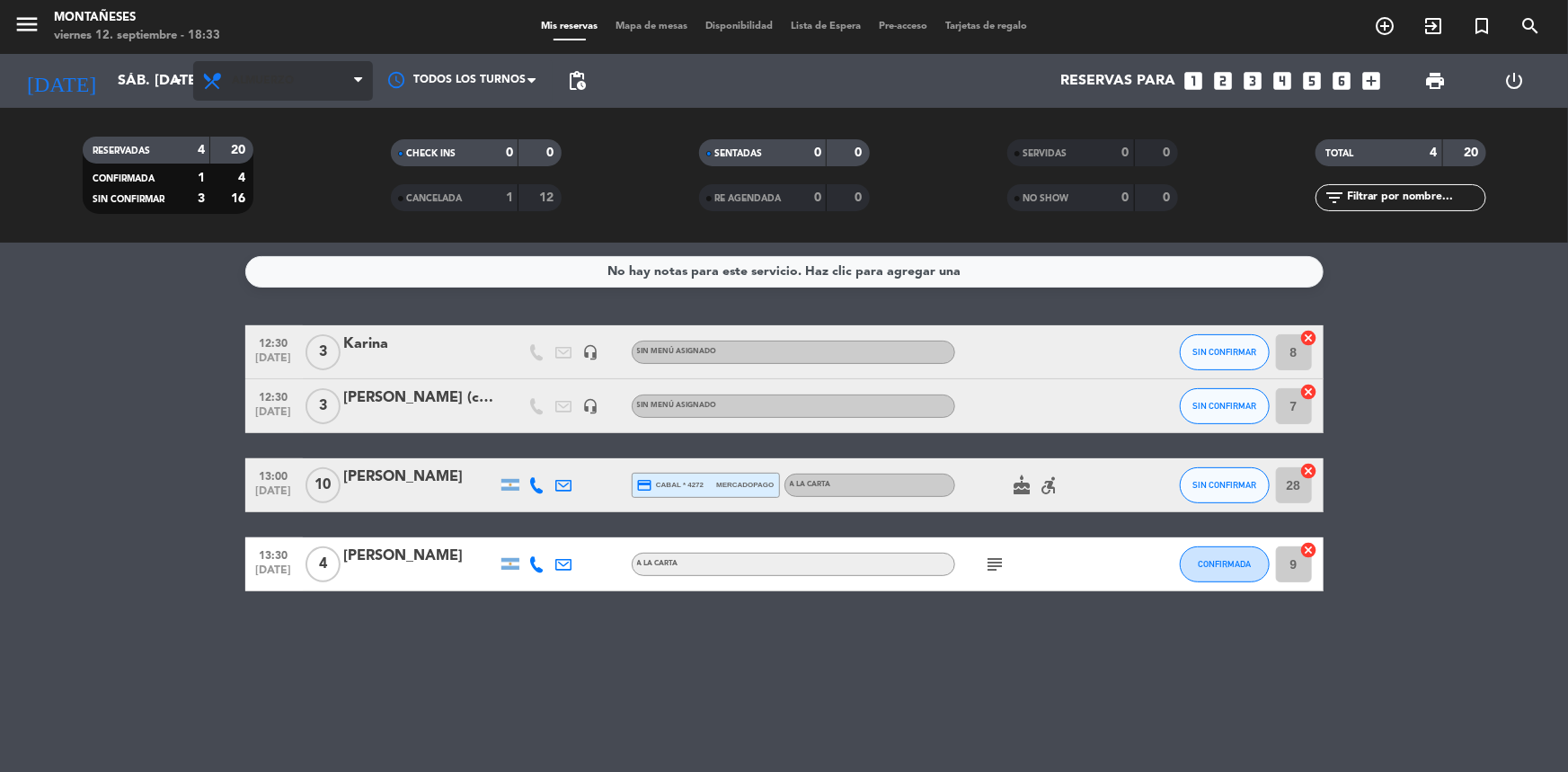
click at [316, 98] on span "Almuerzo" at bounding box center [282, 81] width 179 height 40
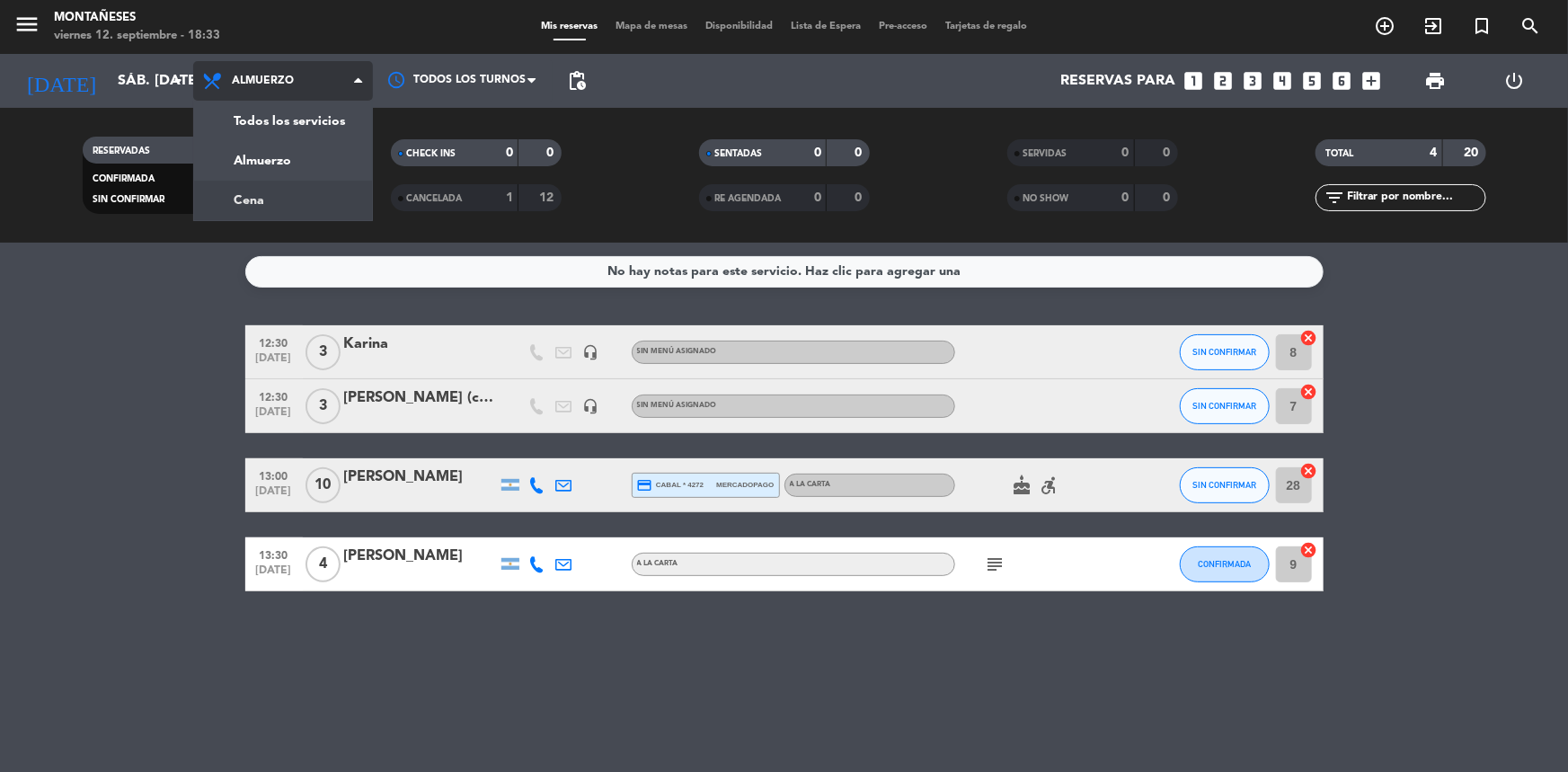
click at [277, 190] on div "menu Montañeses viernes 12. septiembre - 18:33 Mis reservas Mapa de mesas Dispo…" at bounding box center [784, 121] width 1568 height 243
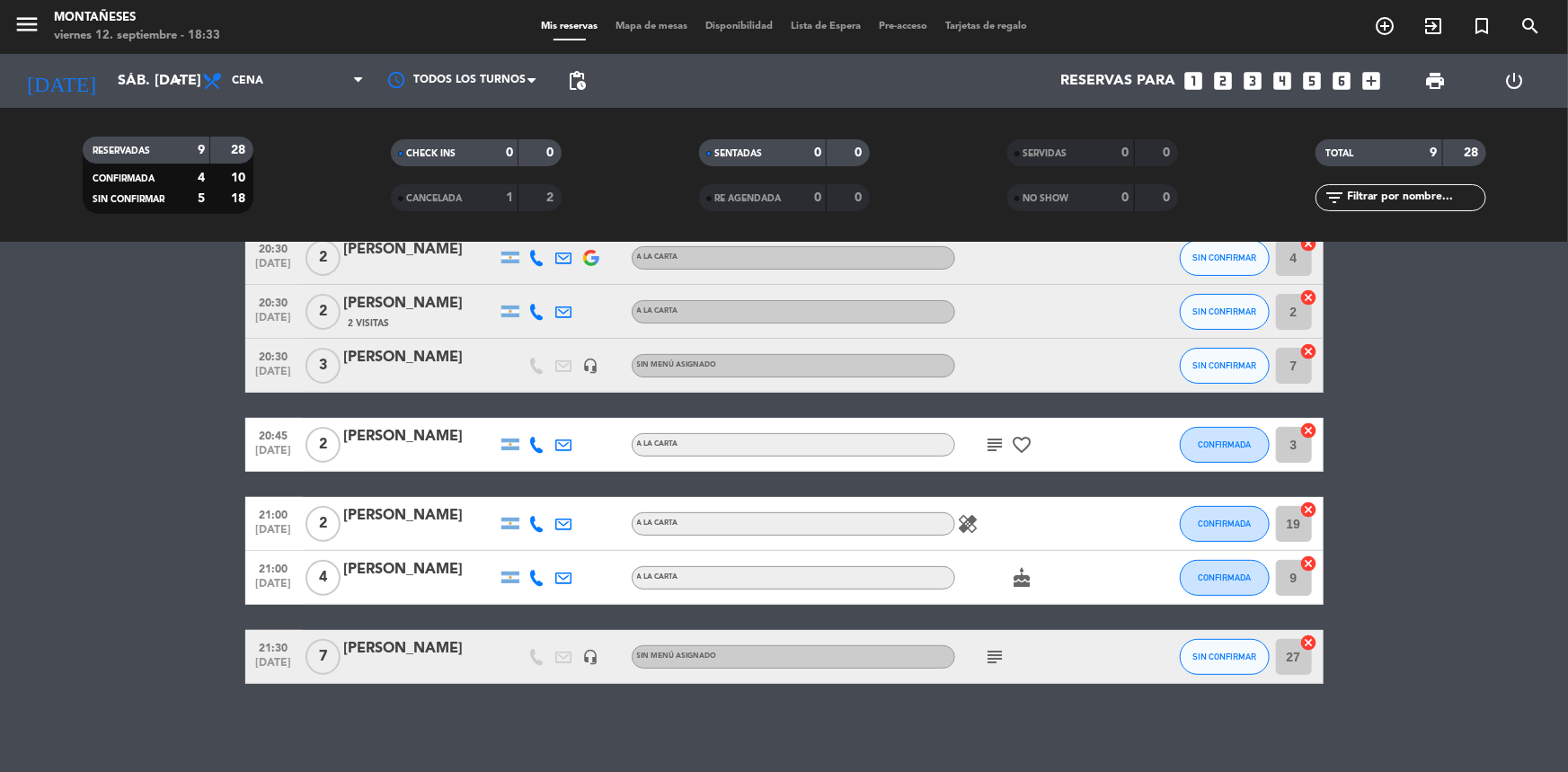
scroll to position [228, 0]
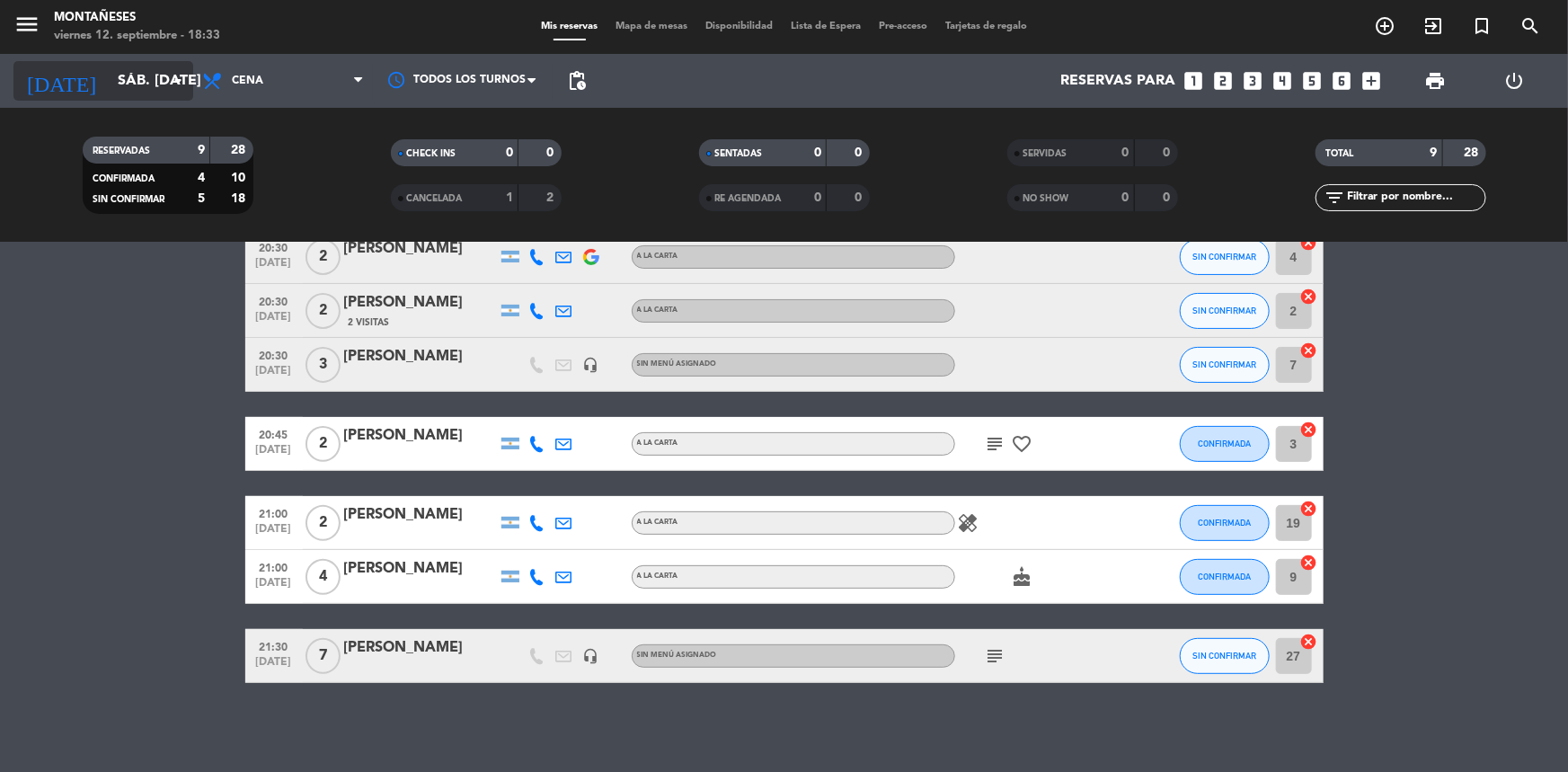
click at [150, 77] on input "sáb. [DATE]" at bounding box center [204, 81] width 189 height 35
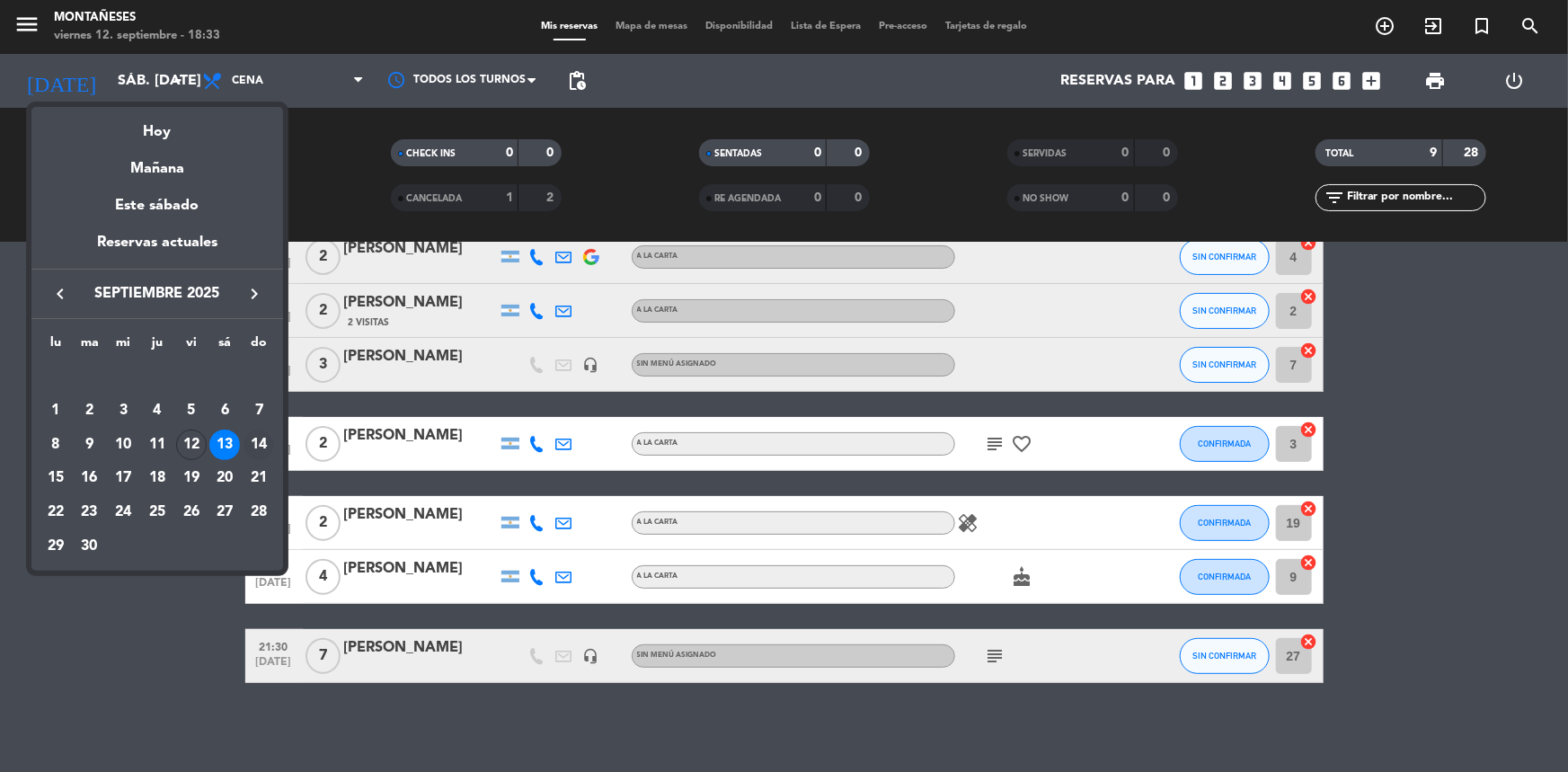
click at [261, 438] on div "14" at bounding box center [259, 445] width 31 height 31
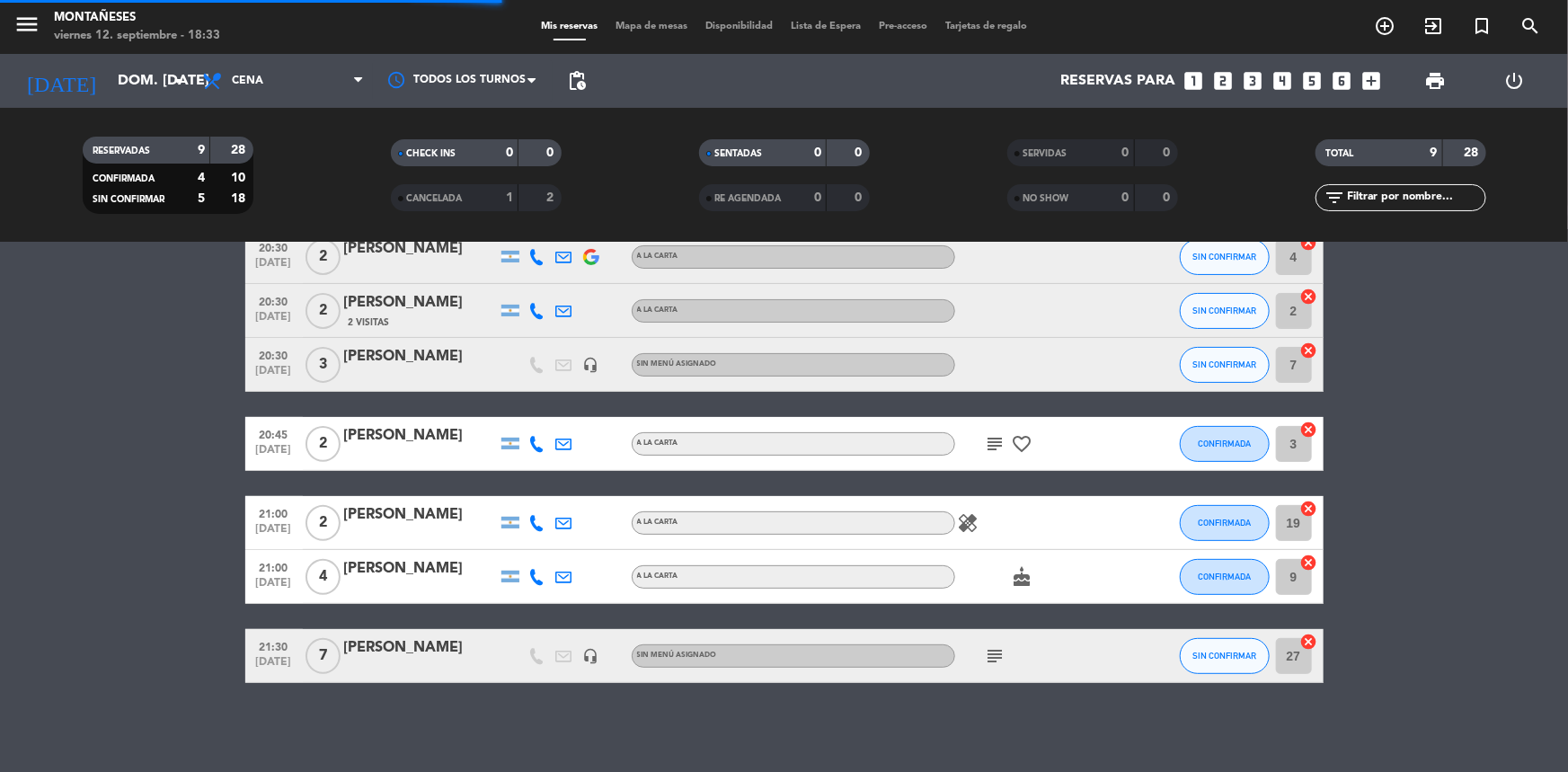
scroll to position [0, 0]
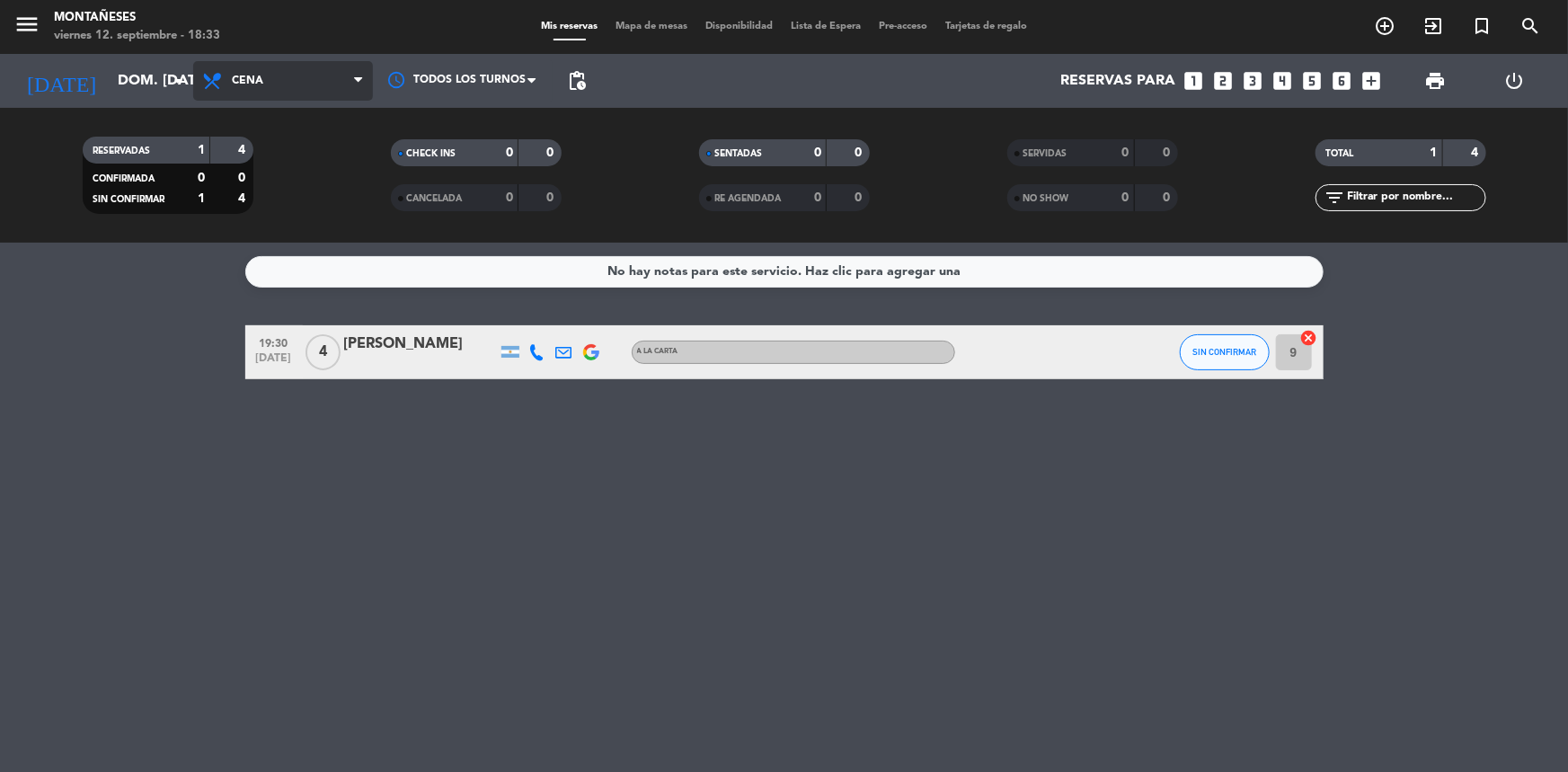
click at [289, 90] on span "Cena" at bounding box center [282, 81] width 179 height 40
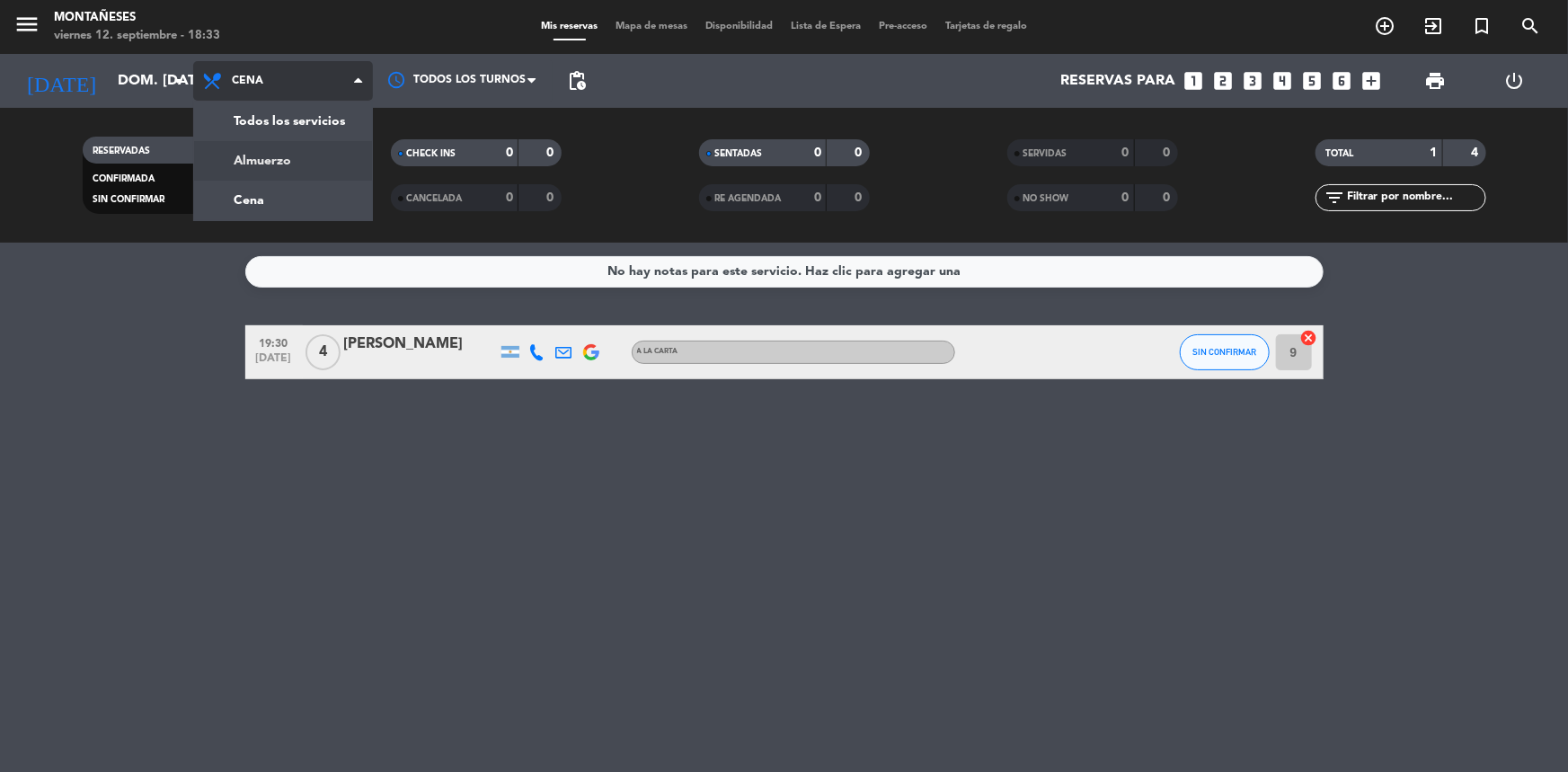
click at [253, 170] on div "menu Montañeses viernes 12. septiembre - 18:33 Mis reservas Mapa de mesas Dispo…" at bounding box center [784, 121] width 1568 height 243
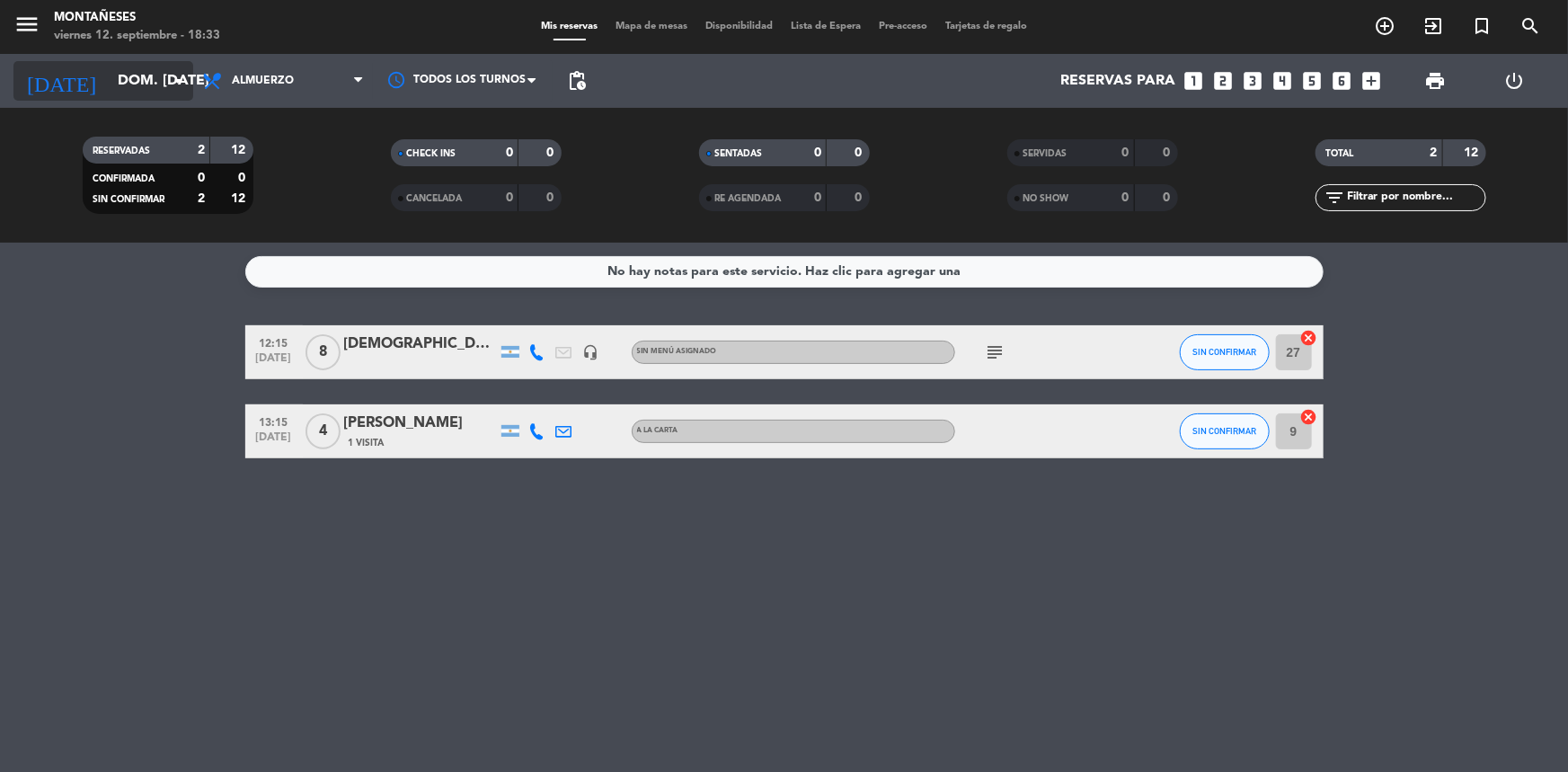
click at [109, 91] on input "dom. [DATE]" at bounding box center [204, 81] width 189 height 35
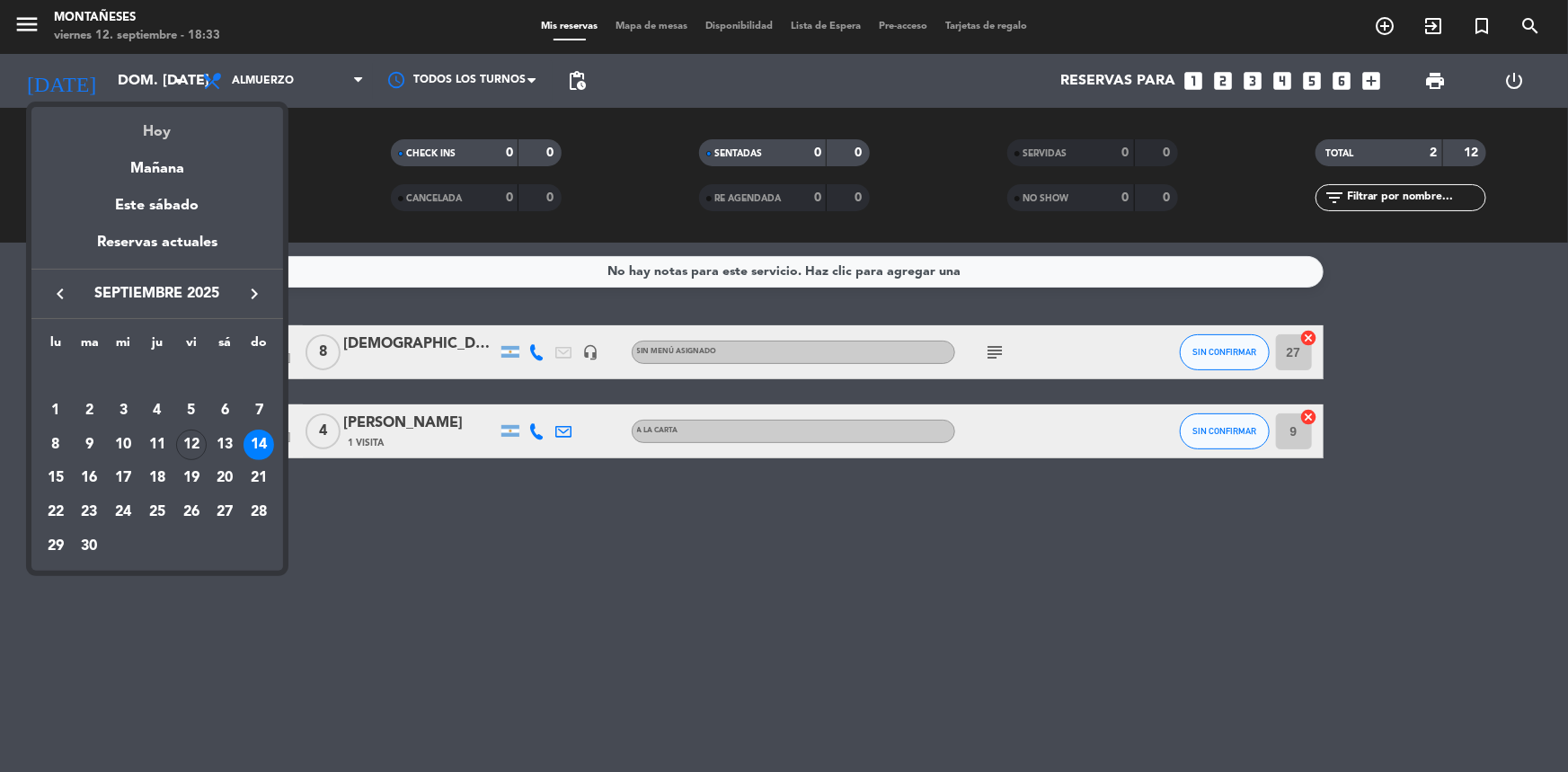
click at [130, 141] on div "Hoy" at bounding box center [157, 125] width 252 height 37
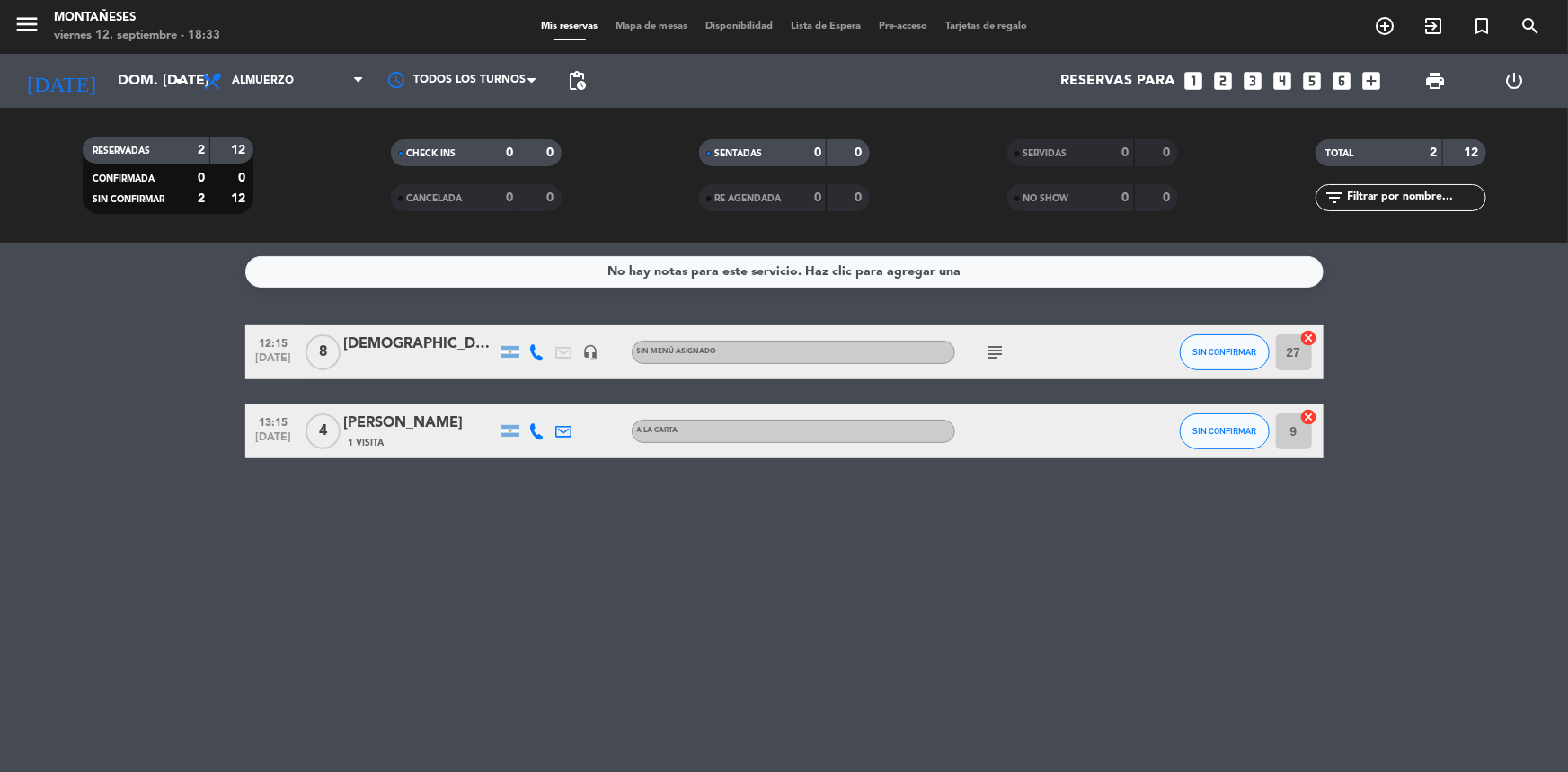
type input "vie. [DATE]"
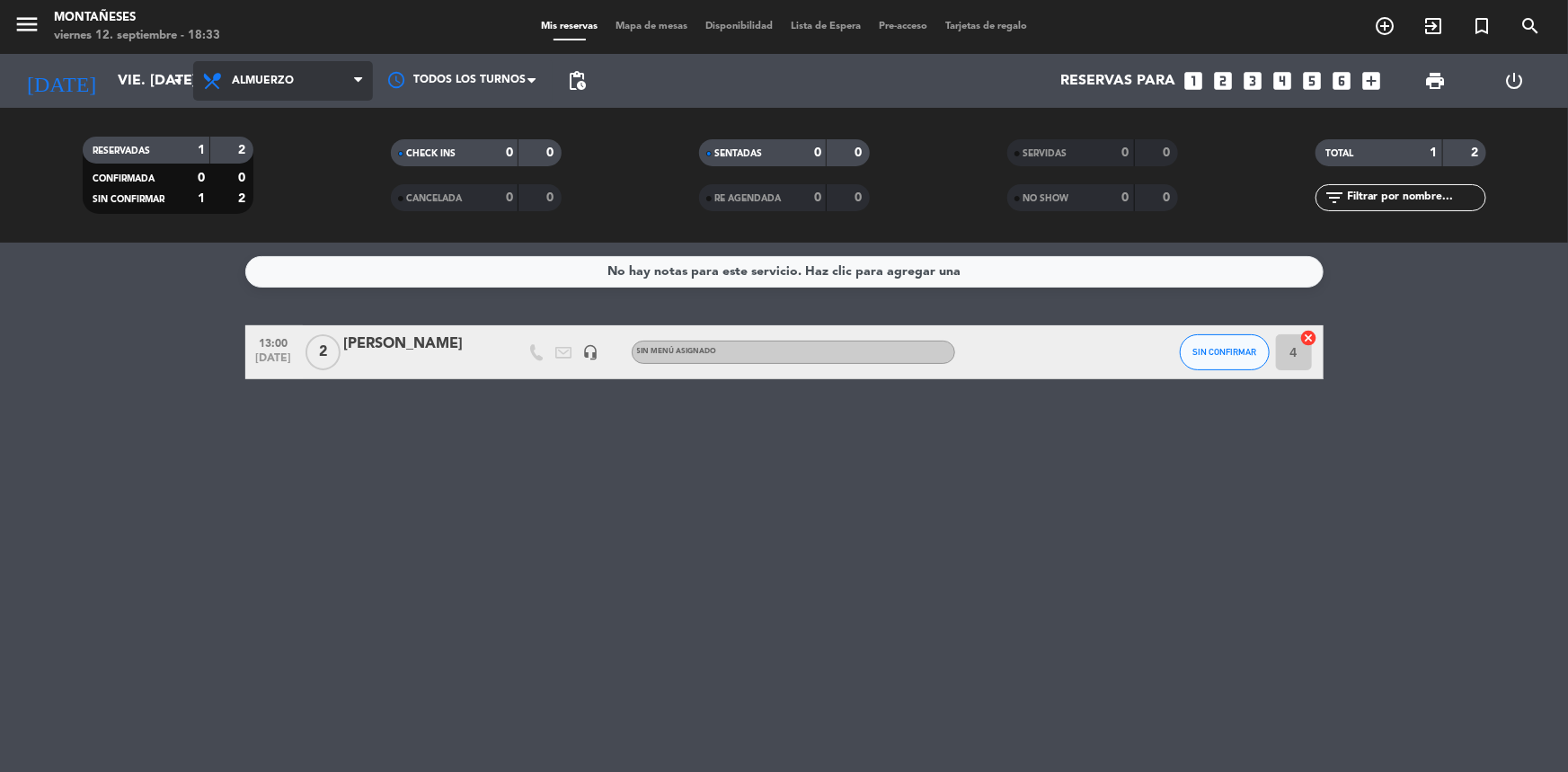
click at [274, 76] on span "Almuerzo" at bounding box center [262, 81] width 62 height 13
click at [262, 192] on div "menu Montañeses viernes 12. septiembre - 18:33 Mis reservas Mapa de mesas Dispo…" at bounding box center [784, 121] width 1568 height 243
